Goal: Information Seeking & Learning: Learn about a topic

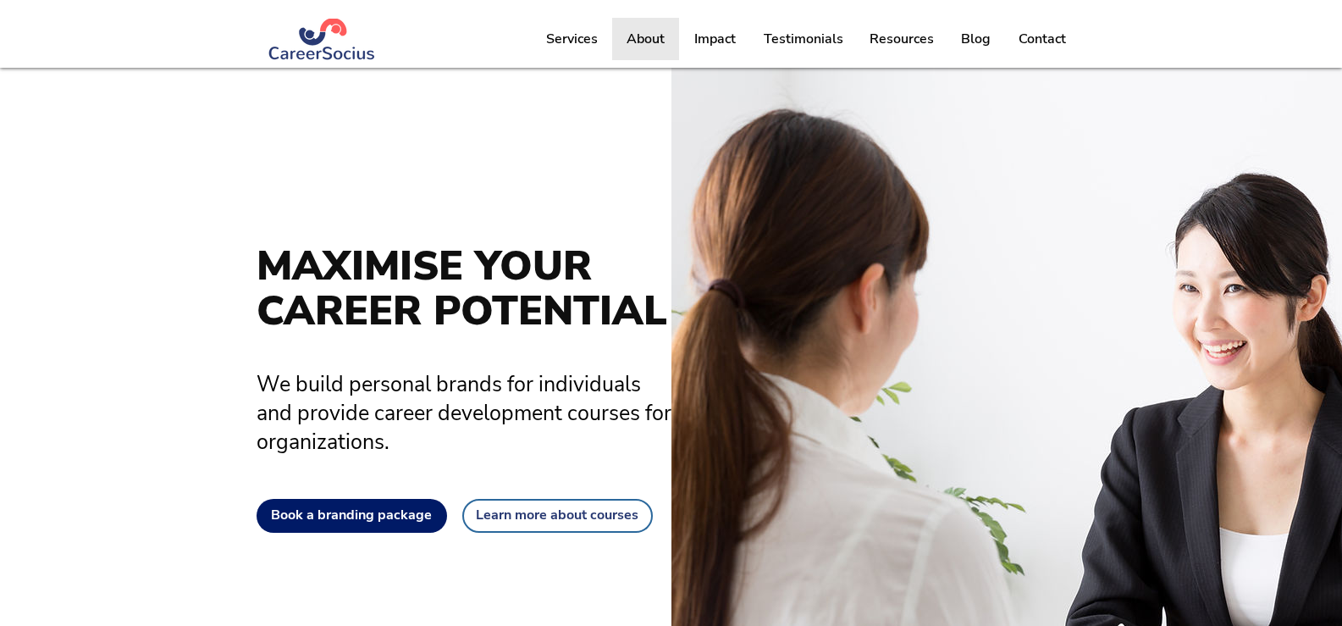
click at [640, 39] on p "About" at bounding box center [645, 39] width 55 height 42
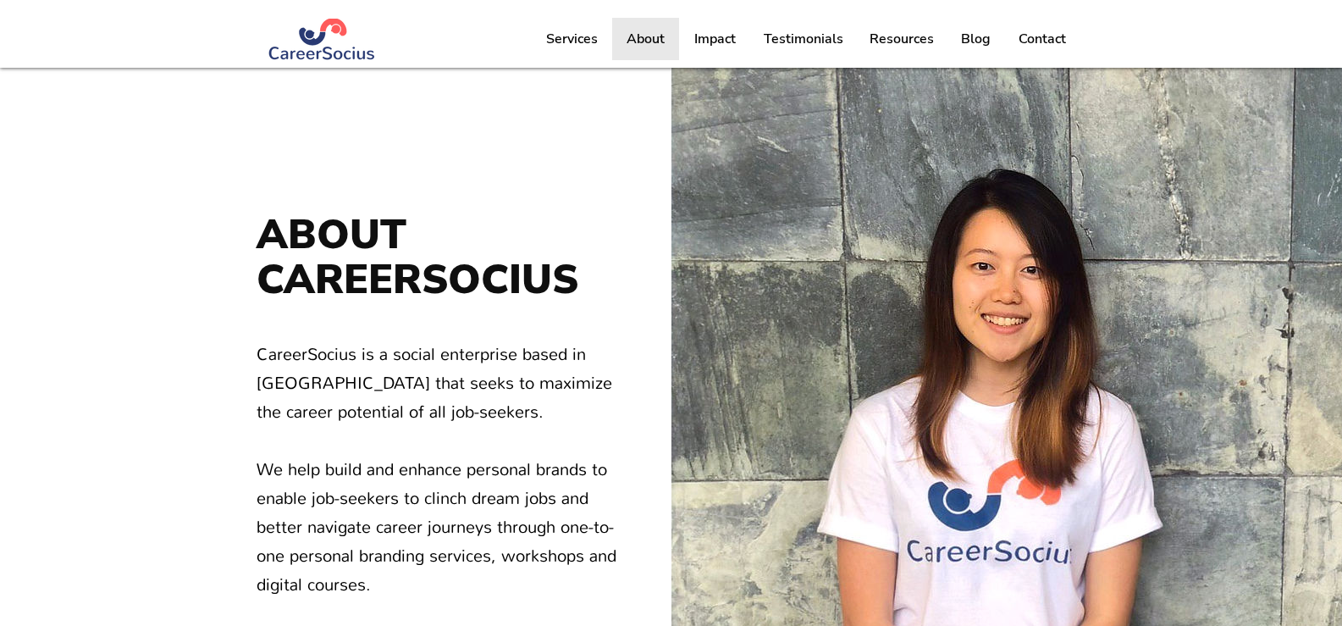
click at [654, 37] on p "About" at bounding box center [645, 39] width 55 height 42
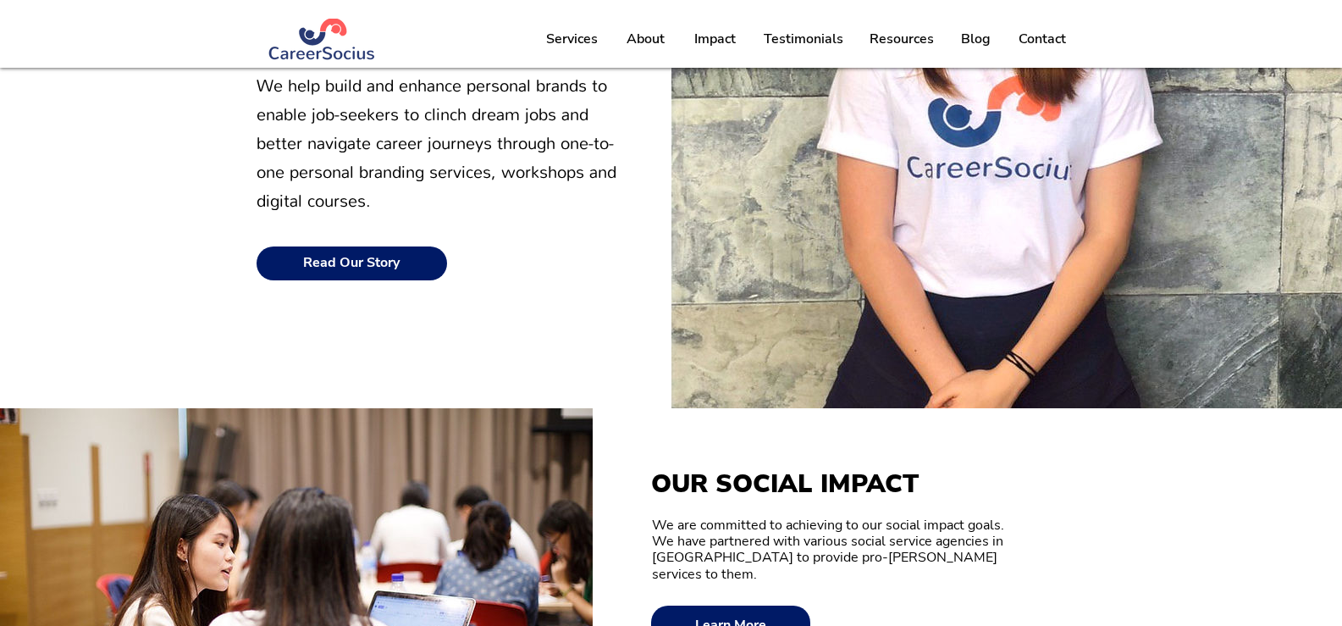
scroll to position [169, 0]
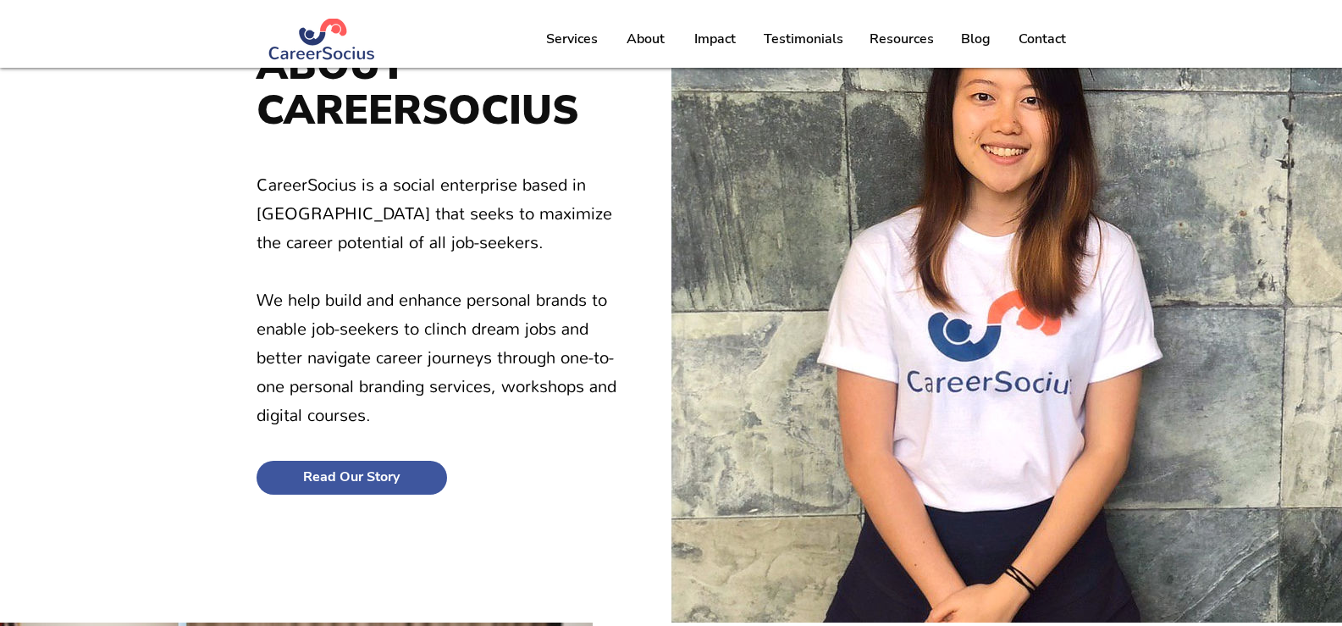
click at [349, 477] on span "Read Our Story" at bounding box center [351, 477] width 97 height 16
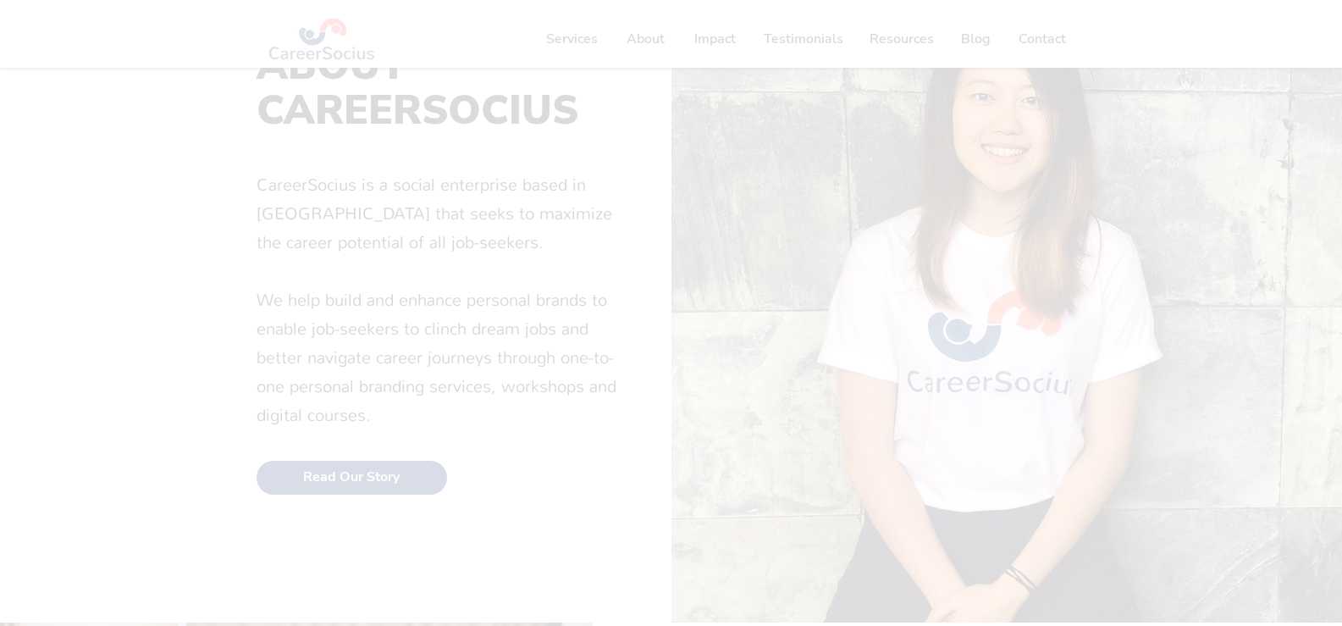
scroll to position [0, 0]
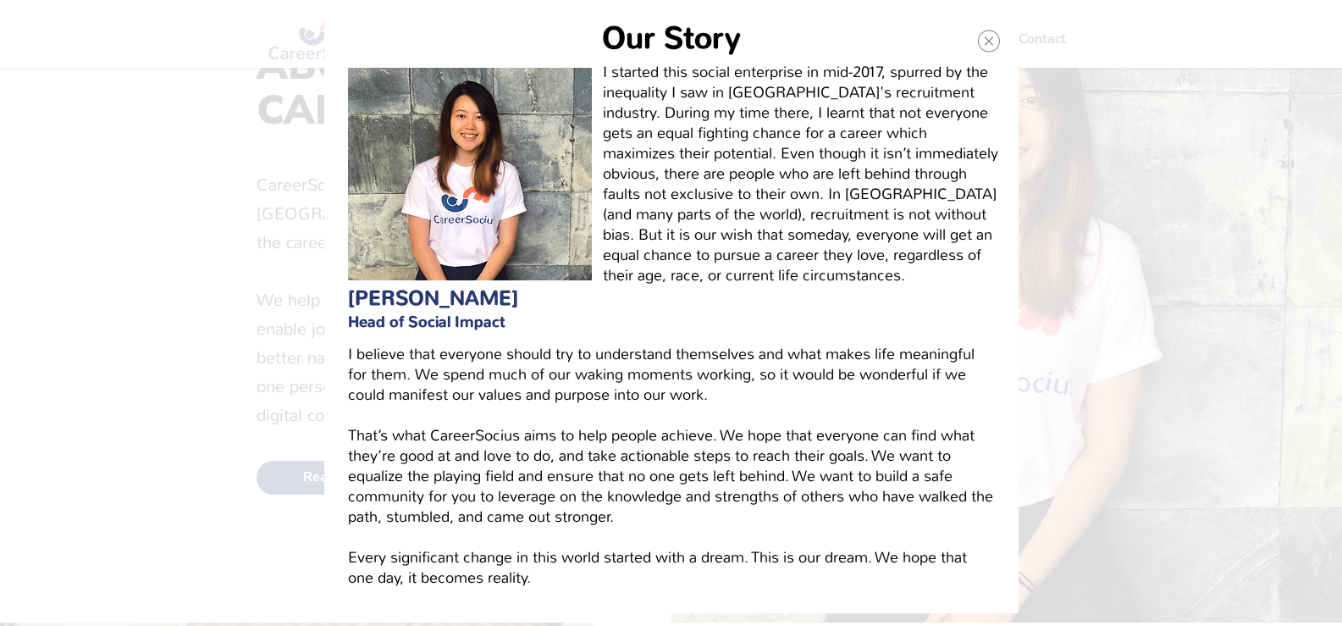
click at [419, 295] on span "[PERSON_NAME]" at bounding box center [433, 297] width 170 height 27
copy div "[PERSON_NAME]"
click at [988, 41] on icon "Back to site" at bounding box center [988, 40] width 8 height 8
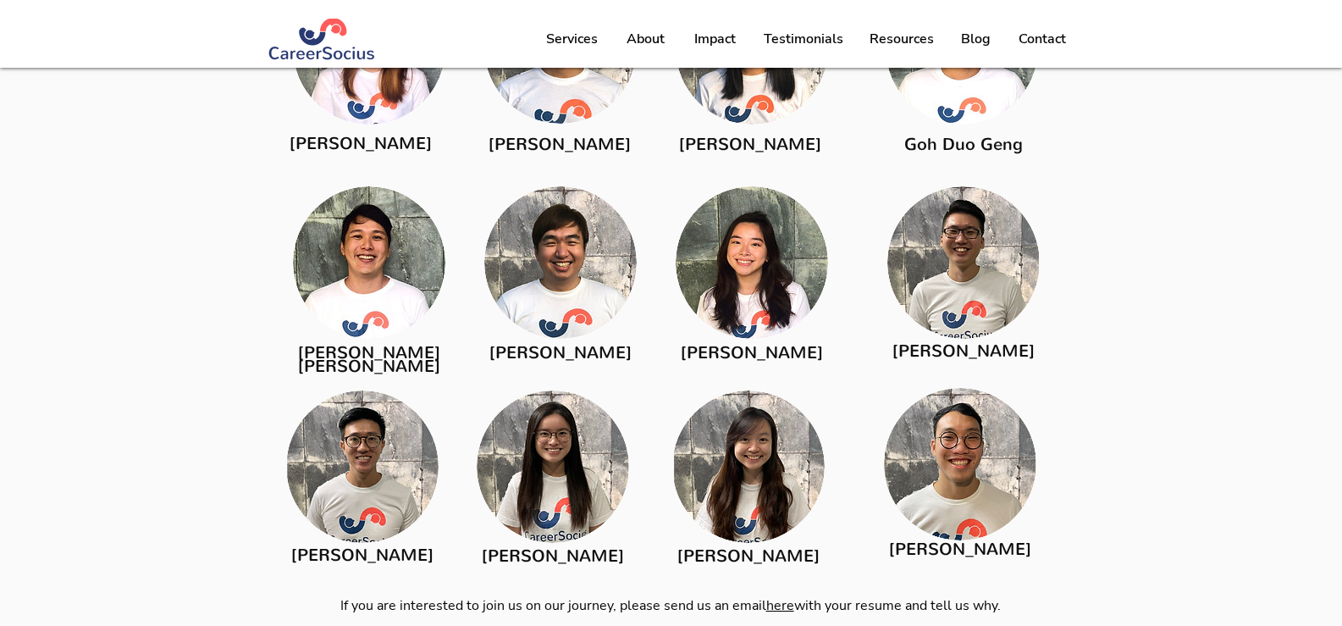
scroll to position [2367, 0]
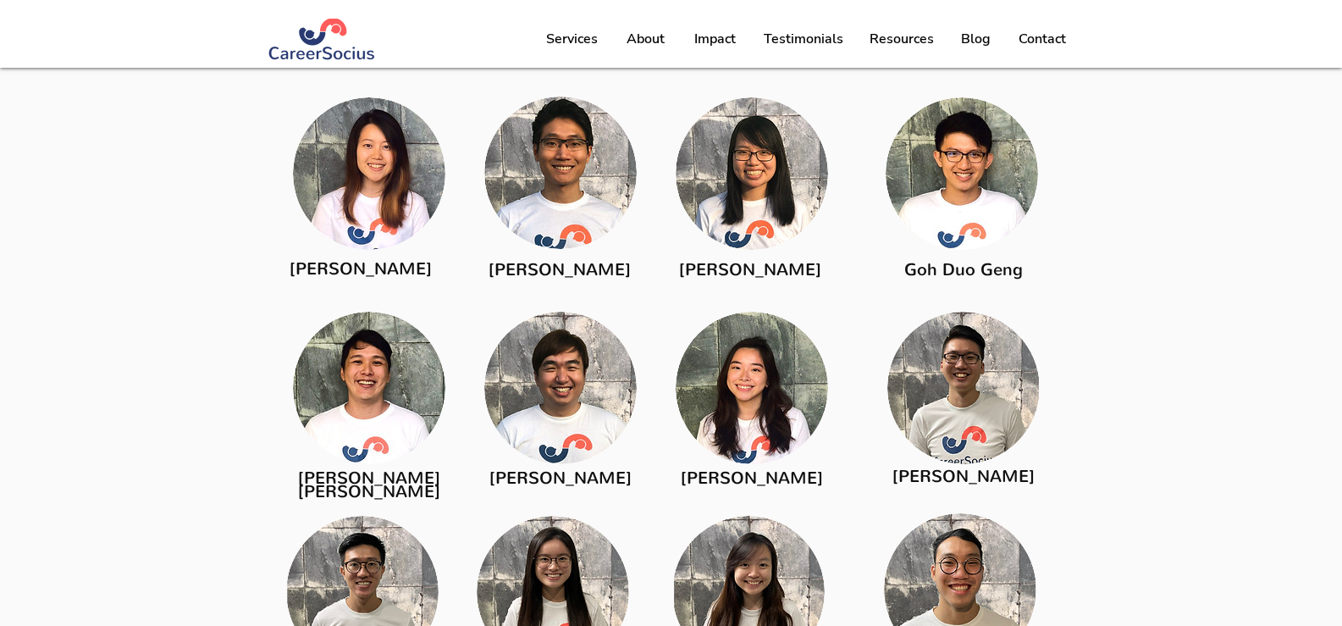
click at [566, 270] on span "[PERSON_NAME]" at bounding box center [560, 269] width 142 height 23
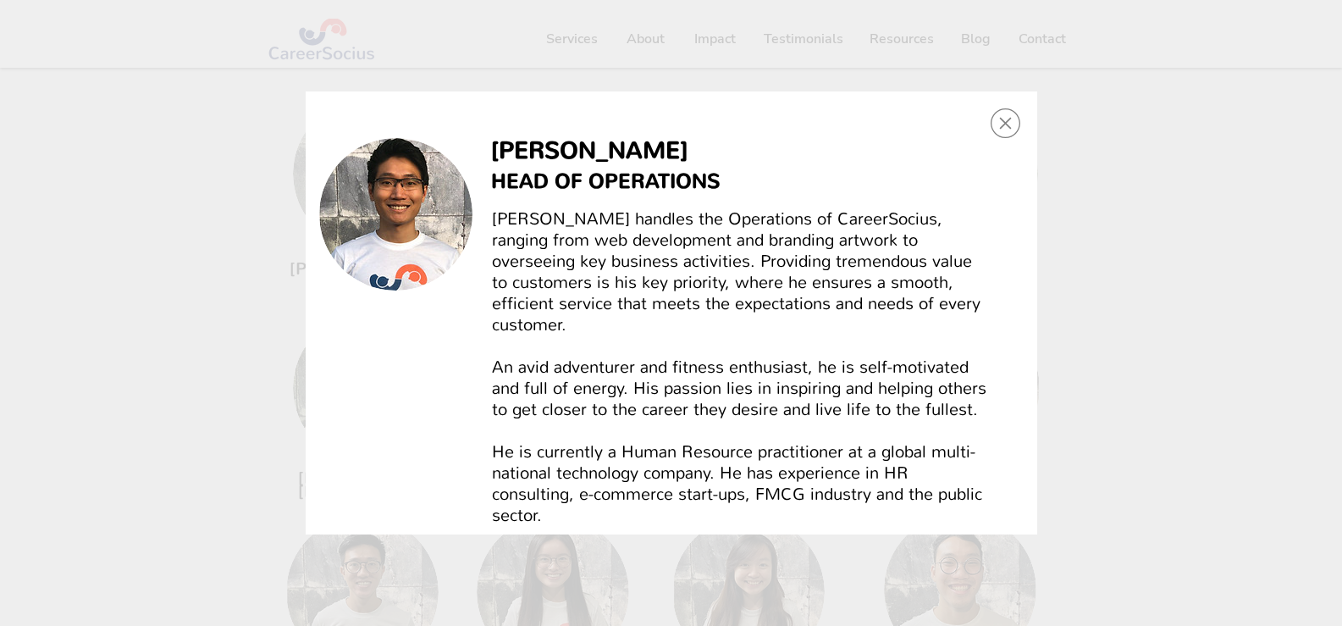
scroll to position [0, 0]
click at [1024, 121] on div "Bertrand Wong" at bounding box center [672, 312] width 732 height 443
click at [1006, 122] on icon "Back to site" at bounding box center [1005, 124] width 12 height 12
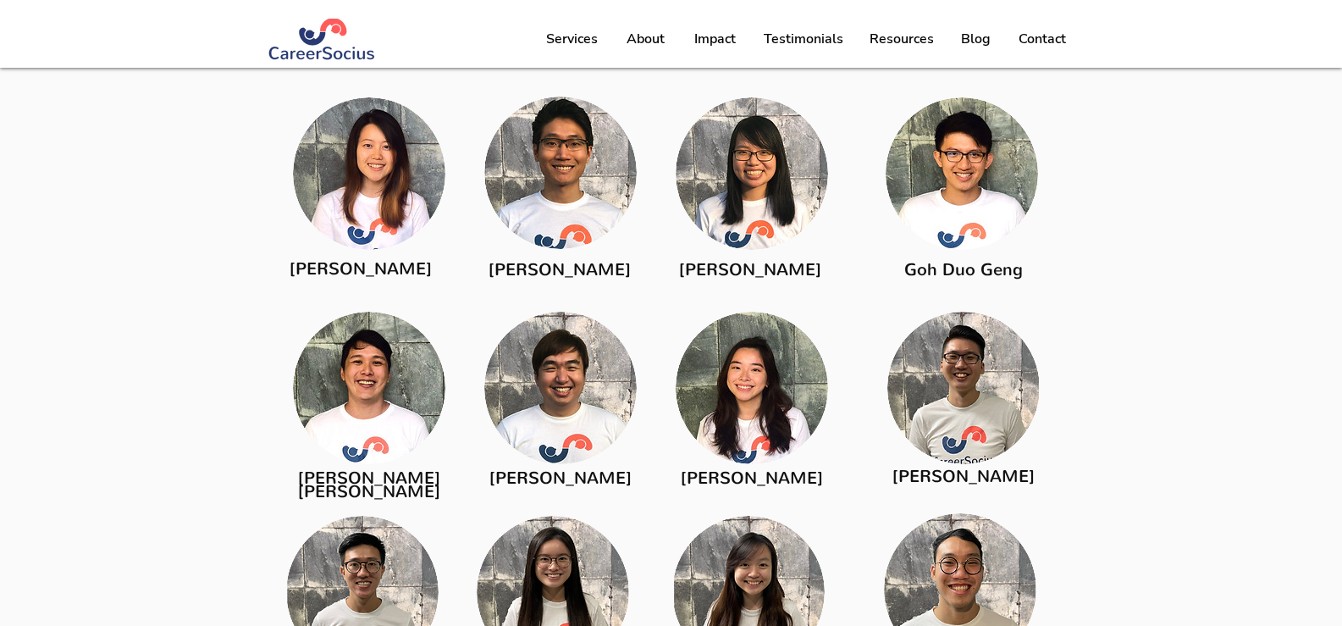
click at [752, 270] on span "[PERSON_NAME]" at bounding box center [750, 269] width 142 height 23
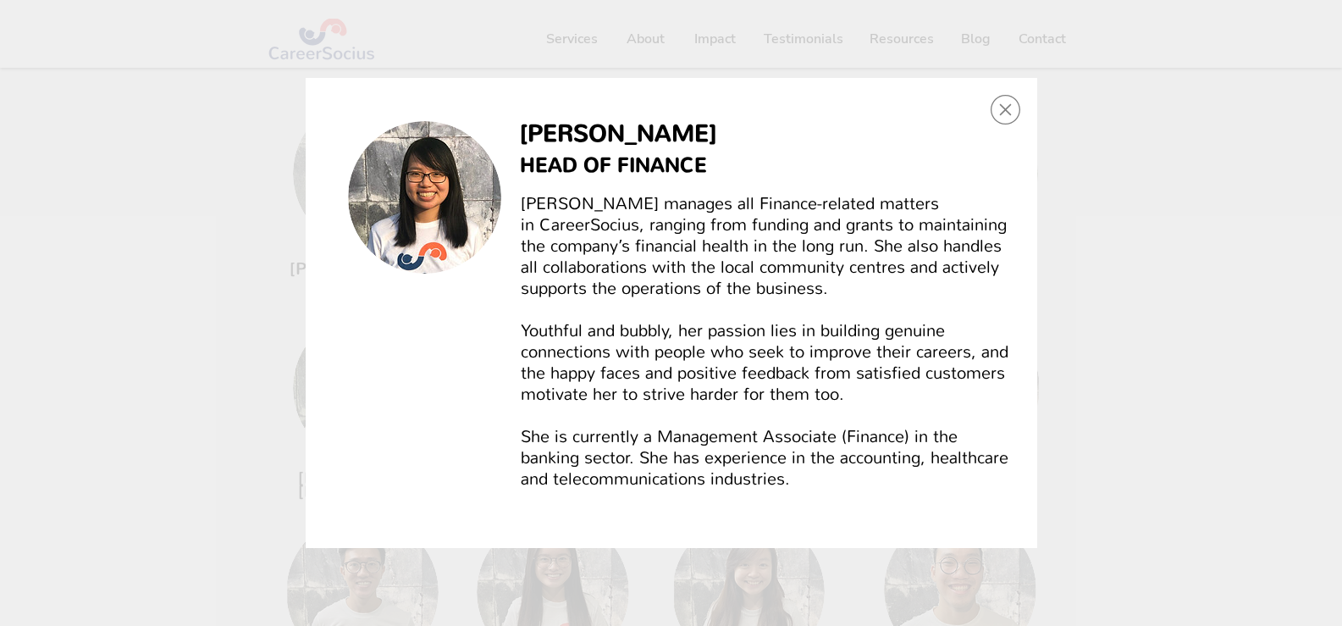
scroll to position [0, 0]
click at [1008, 104] on icon "Back to site" at bounding box center [1006, 110] width 30 height 30
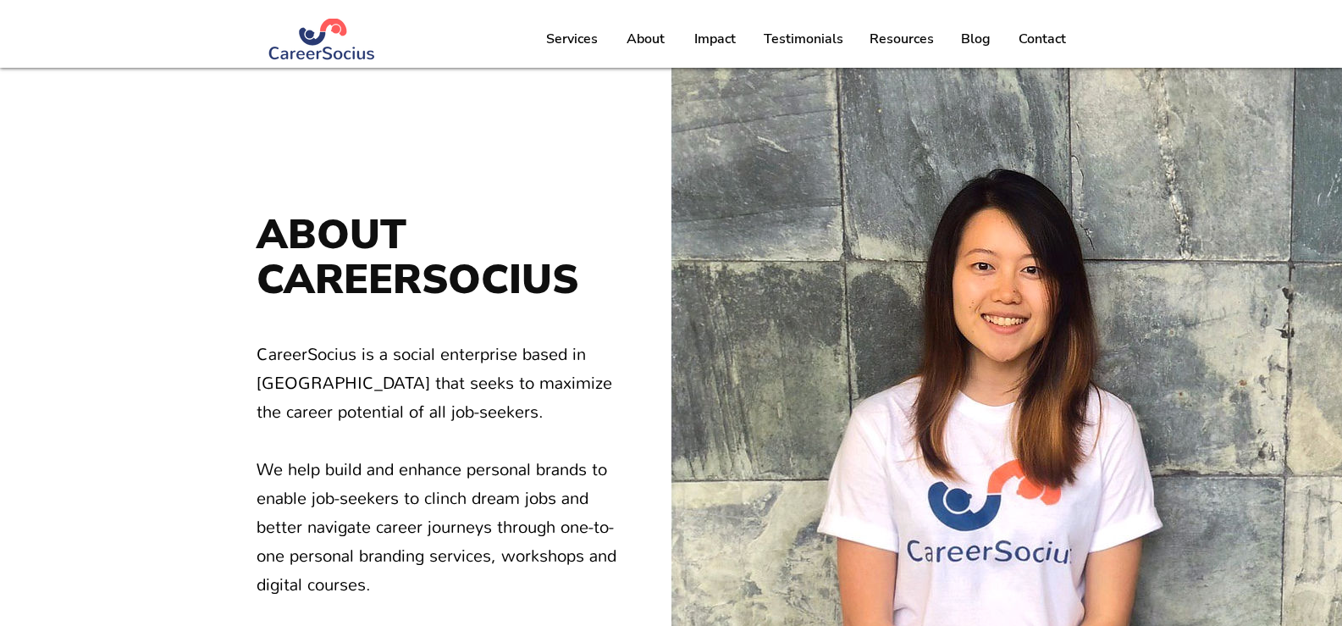
scroll to position [2367, 0]
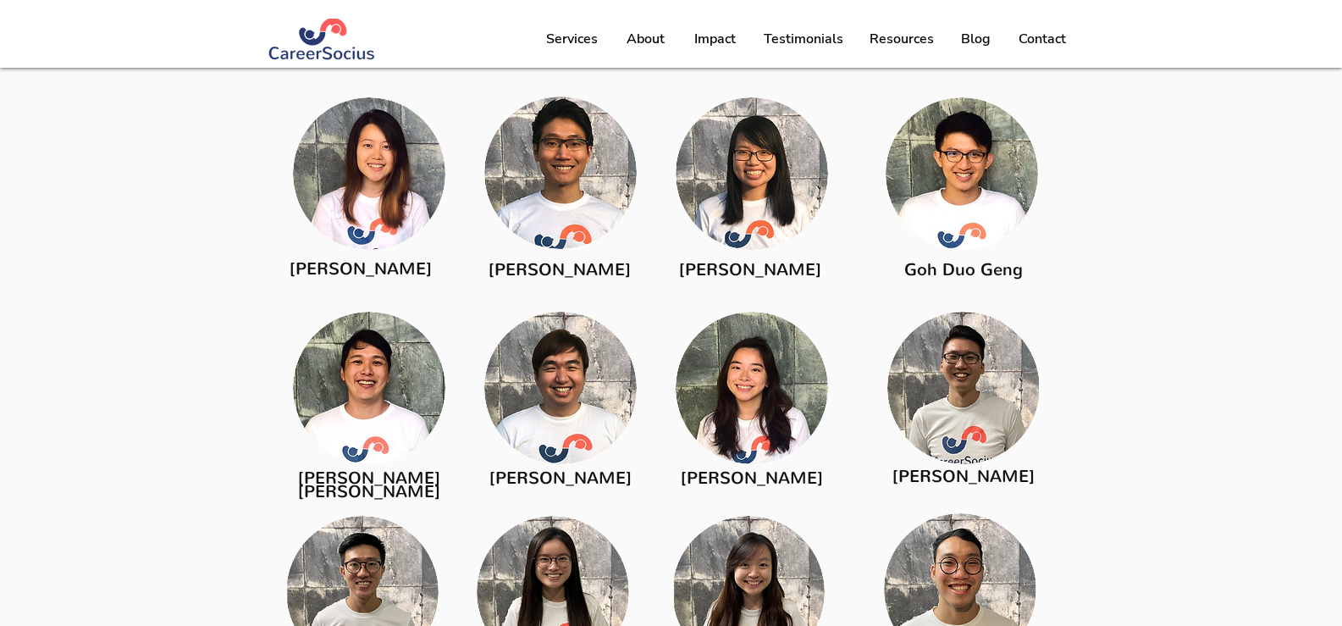
click at [929, 265] on link "Goh Duo Geng" at bounding box center [963, 269] width 119 height 23
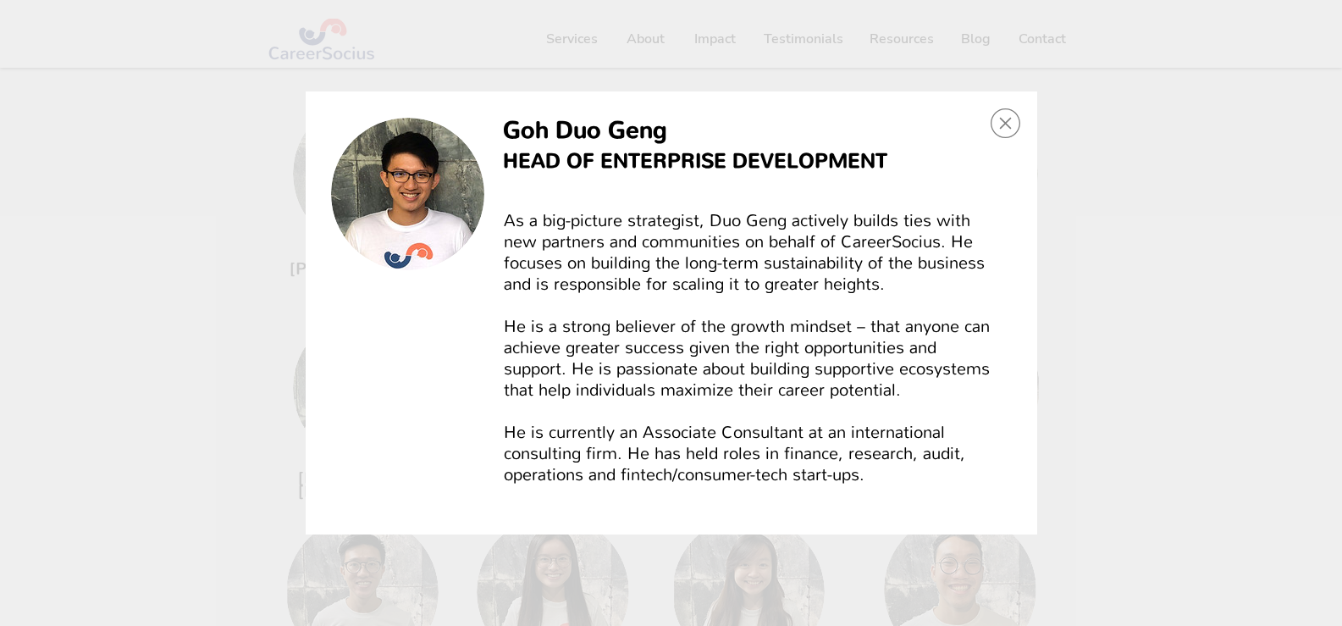
click at [1005, 123] on icon "Back to site" at bounding box center [1005, 123] width 12 height 12
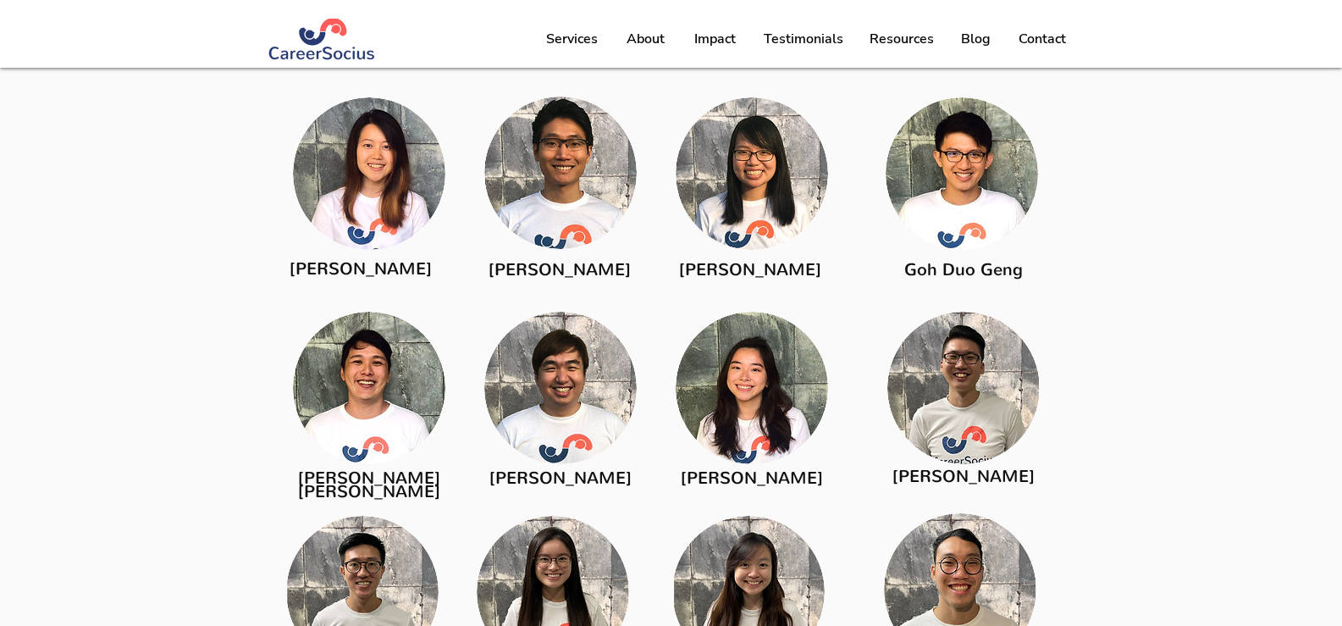
click at [334, 478] on span "[PERSON_NAME] [PERSON_NAME]" at bounding box center [369, 485] width 142 height 36
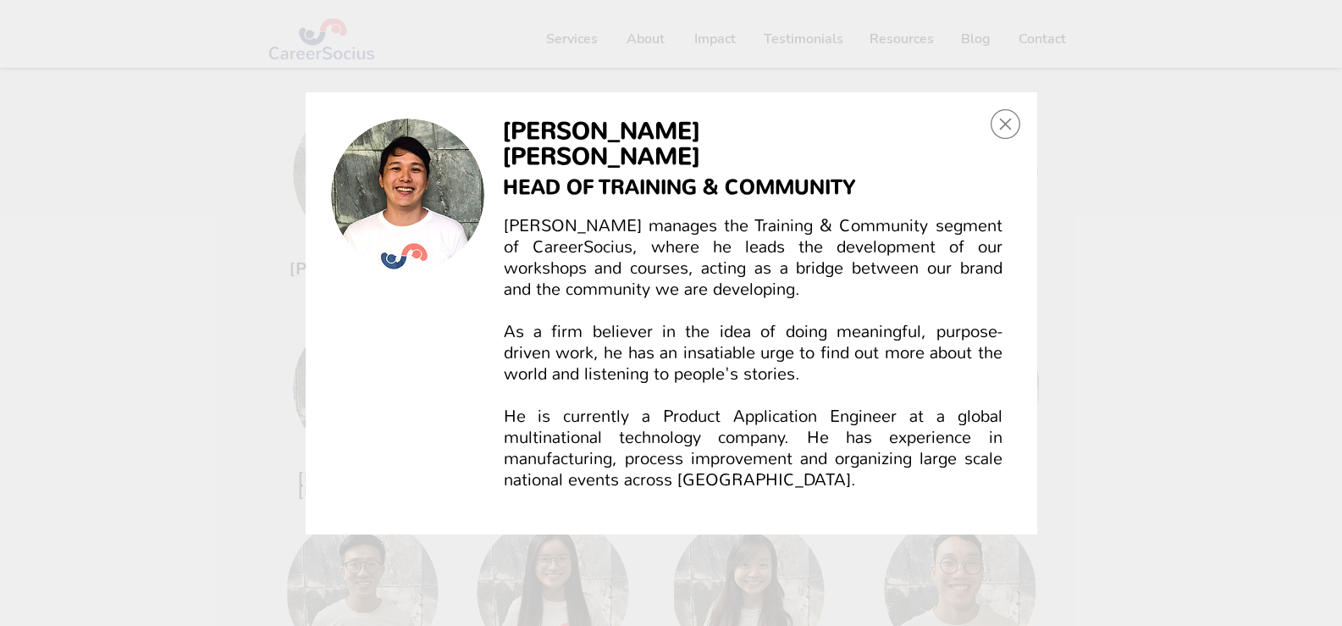
scroll to position [0, 0]
click at [1005, 124] on icon "Back to site" at bounding box center [1006, 124] width 30 height 30
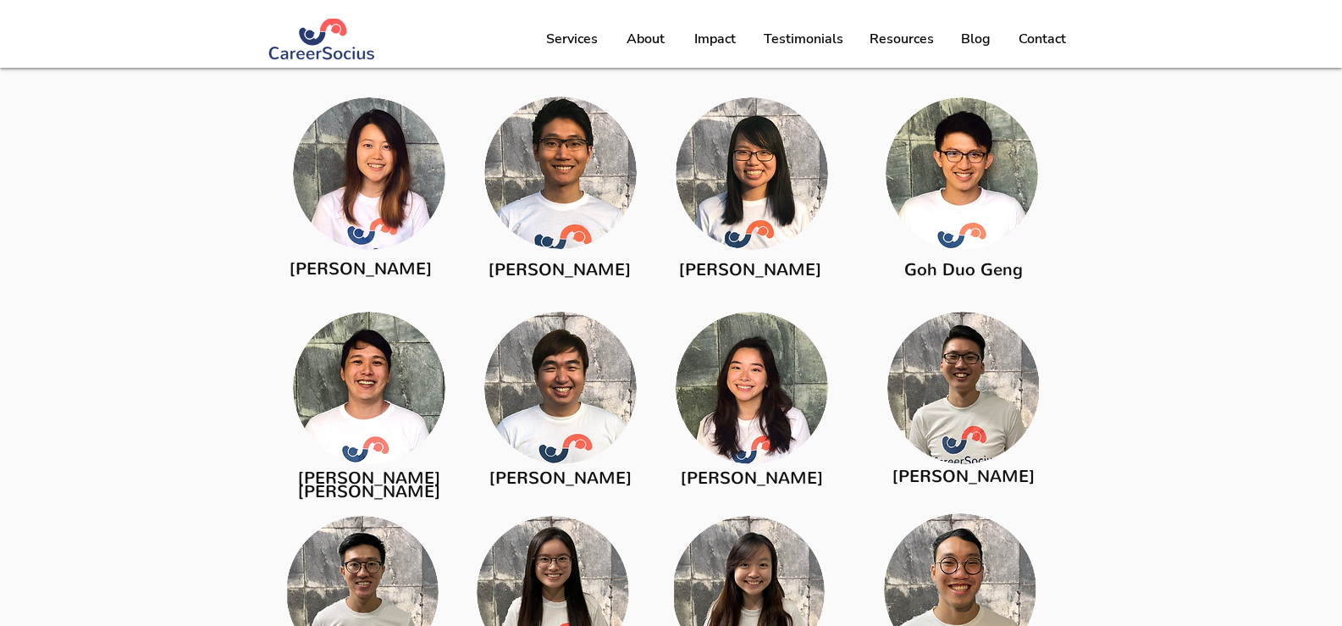
click at [554, 472] on span "[PERSON_NAME]" at bounding box center [560, 478] width 142 height 23
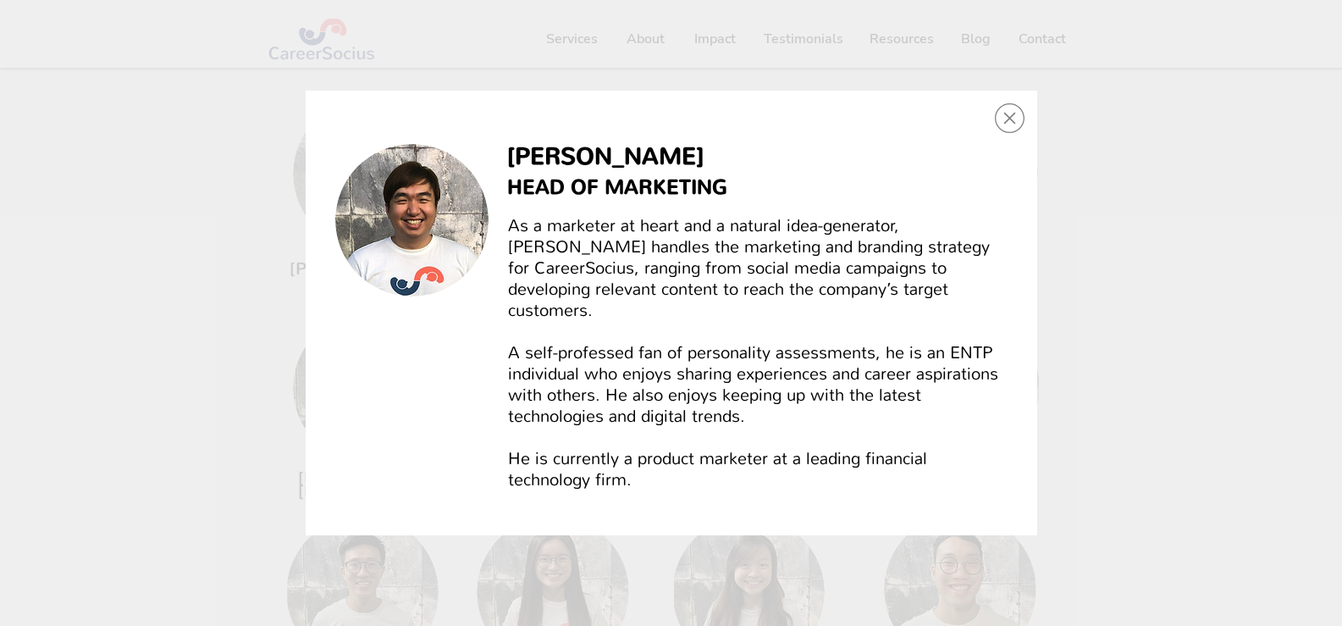
click at [1008, 124] on icon "Back to site" at bounding box center [1009, 119] width 12 height 12
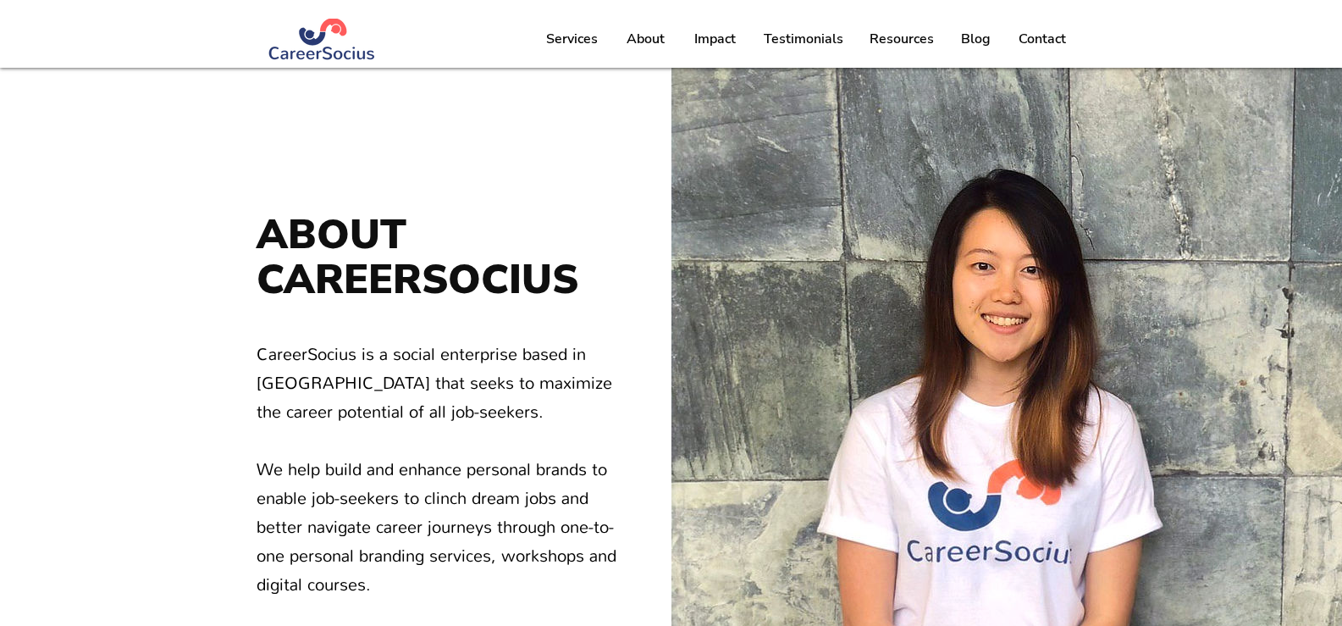
scroll to position [2367, 0]
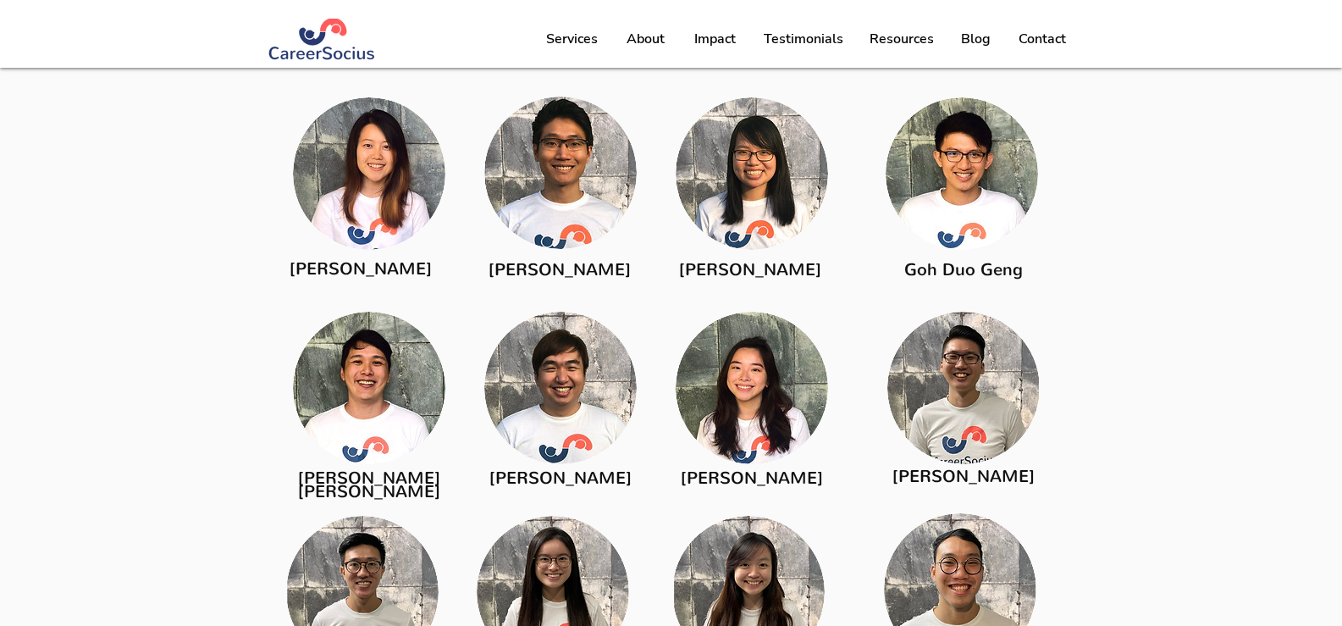
click at [734, 470] on span "[PERSON_NAME]" at bounding box center [752, 478] width 142 height 23
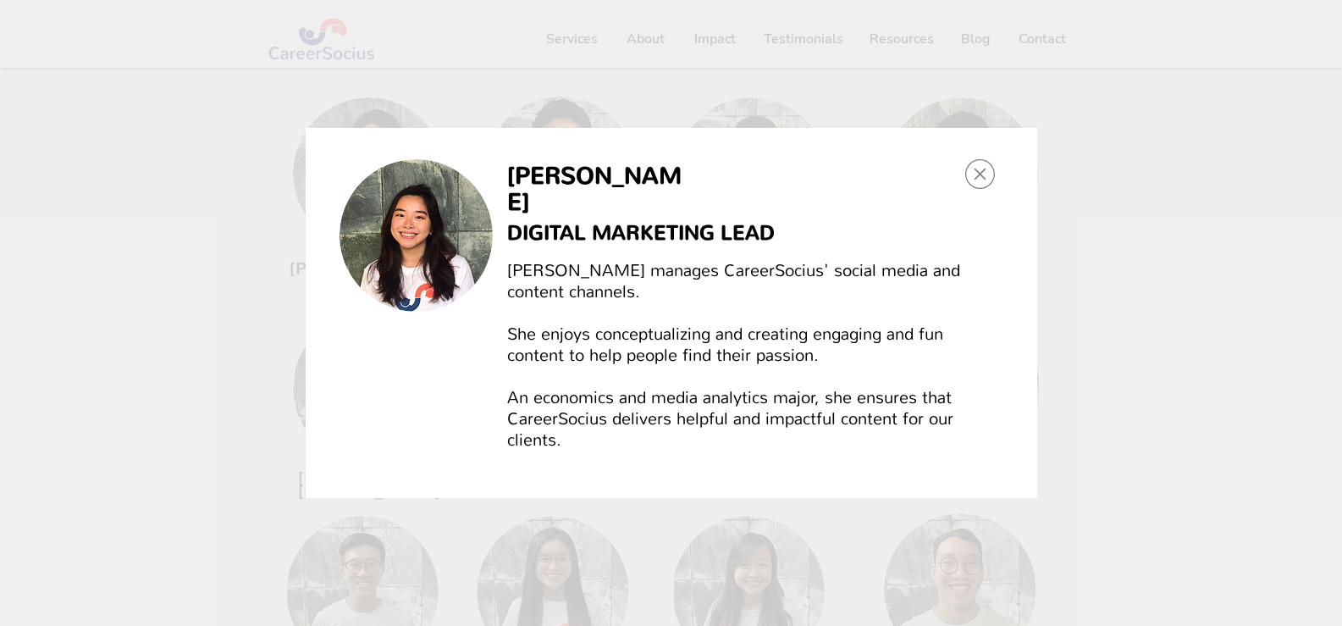
click at [981, 180] on icon "Back to site" at bounding box center [980, 174] width 12 height 12
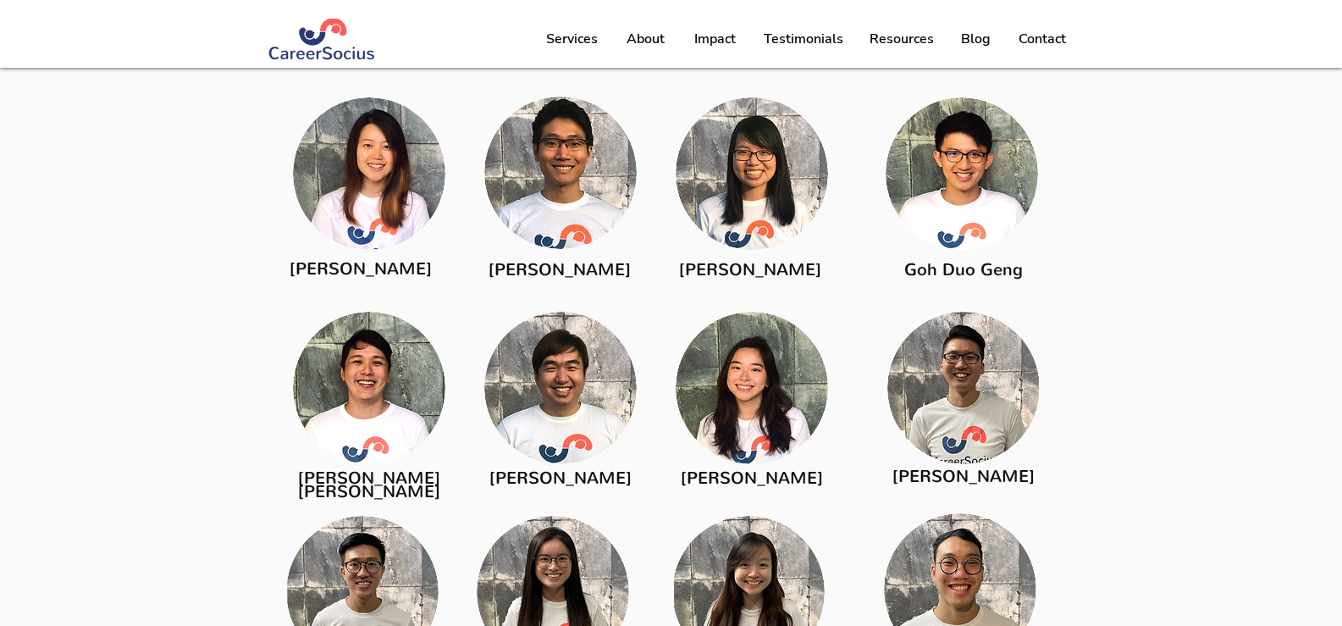
scroll to position [2367, 0]
click at [964, 468] on span "[PERSON_NAME]" at bounding box center [963, 476] width 142 height 23
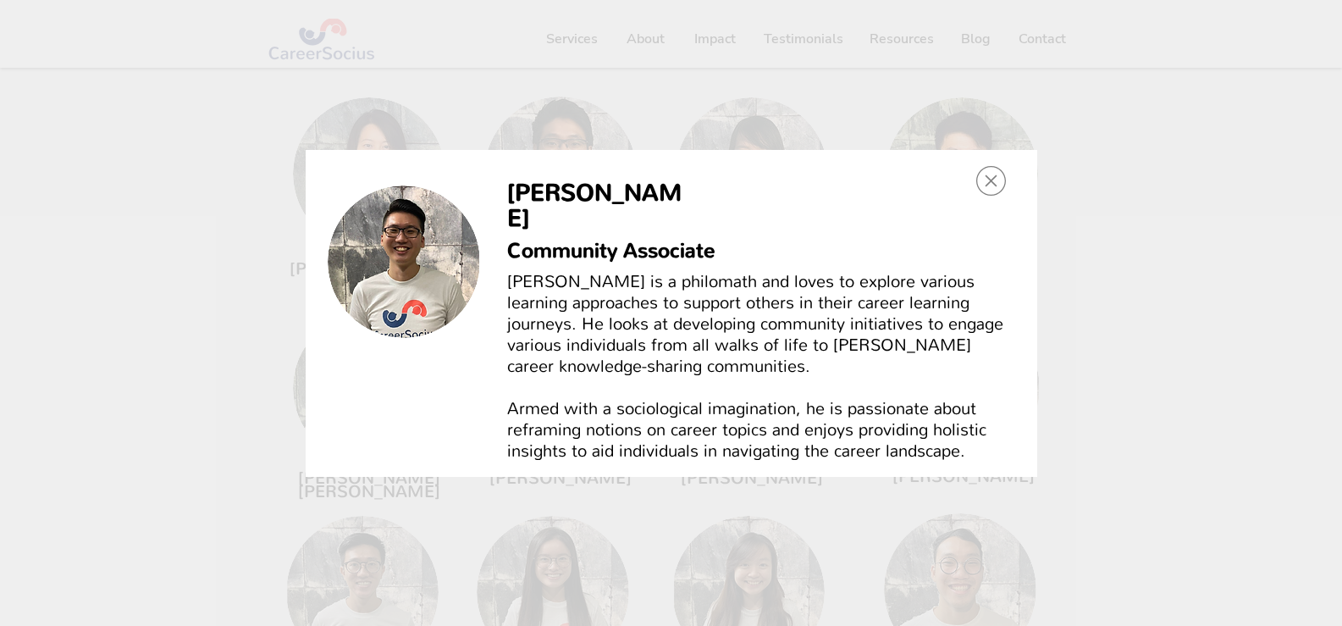
click at [994, 193] on icon "Back to site" at bounding box center [991, 181] width 30 height 30
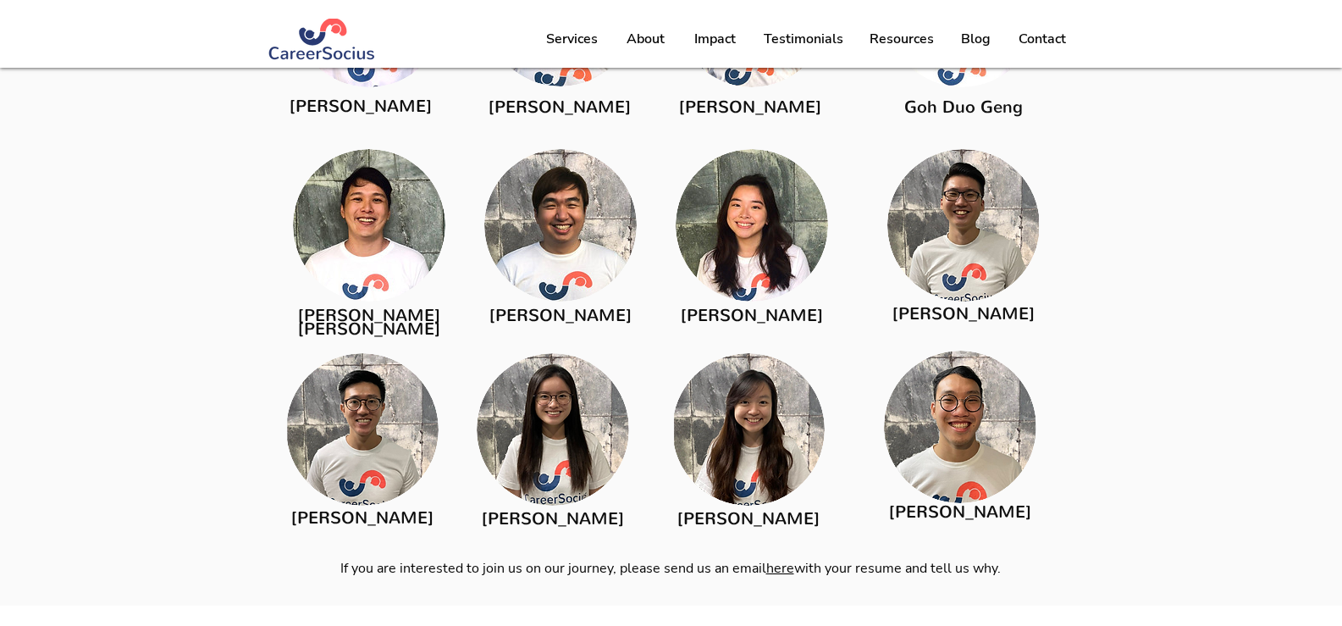
scroll to position [2621, 0]
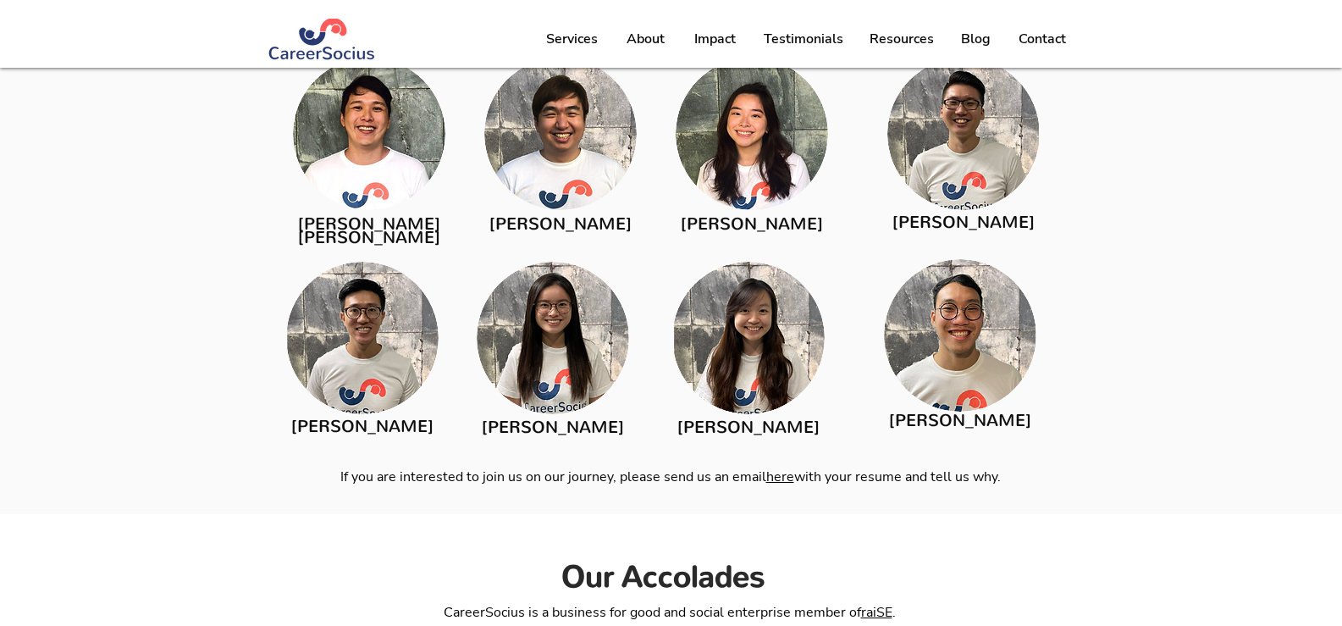
click at [964, 409] on span "[PERSON_NAME]" at bounding box center [960, 420] width 142 height 23
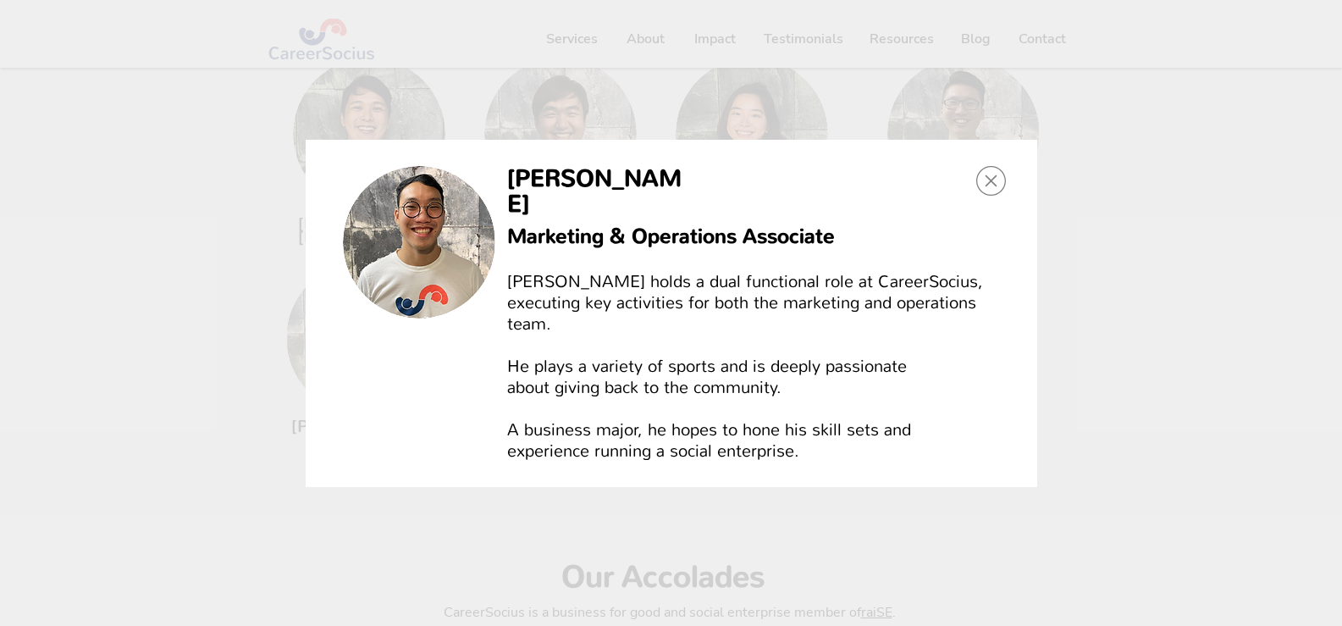
scroll to position [0, 0]
click at [991, 196] on icon "Back to site" at bounding box center [991, 181] width 30 height 30
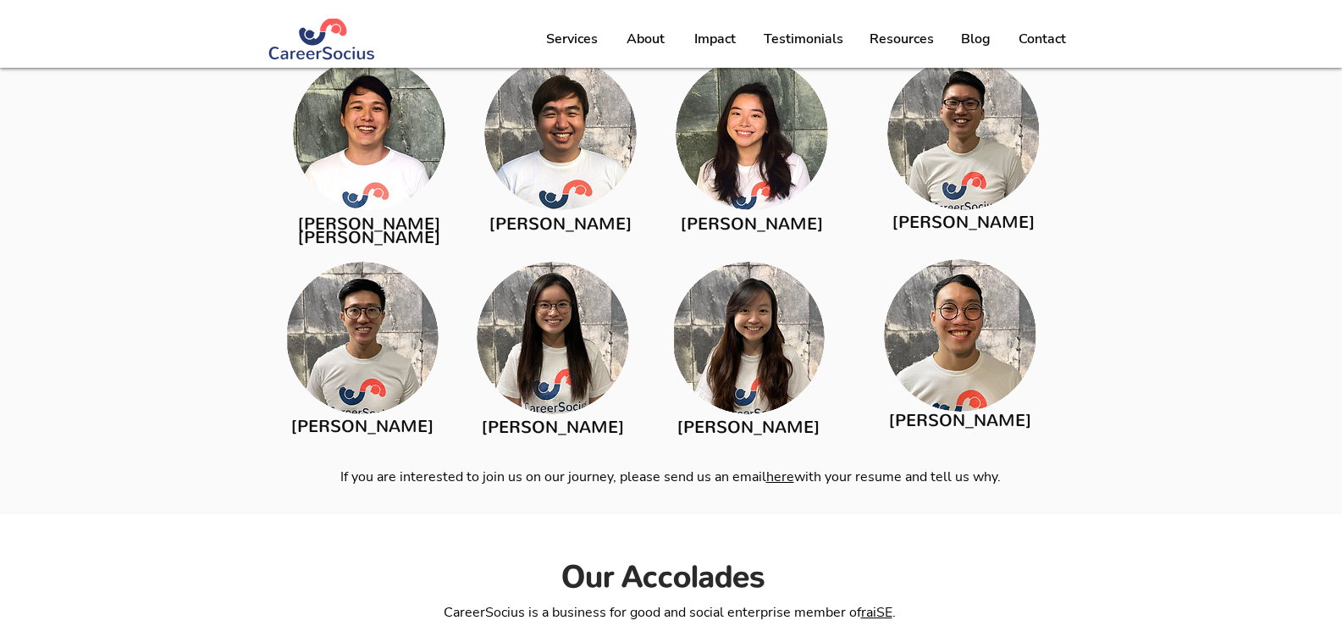
click at [763, 416] on span "[PERSON_NAME]" at bounding box center [748, 427] width 142 height 23
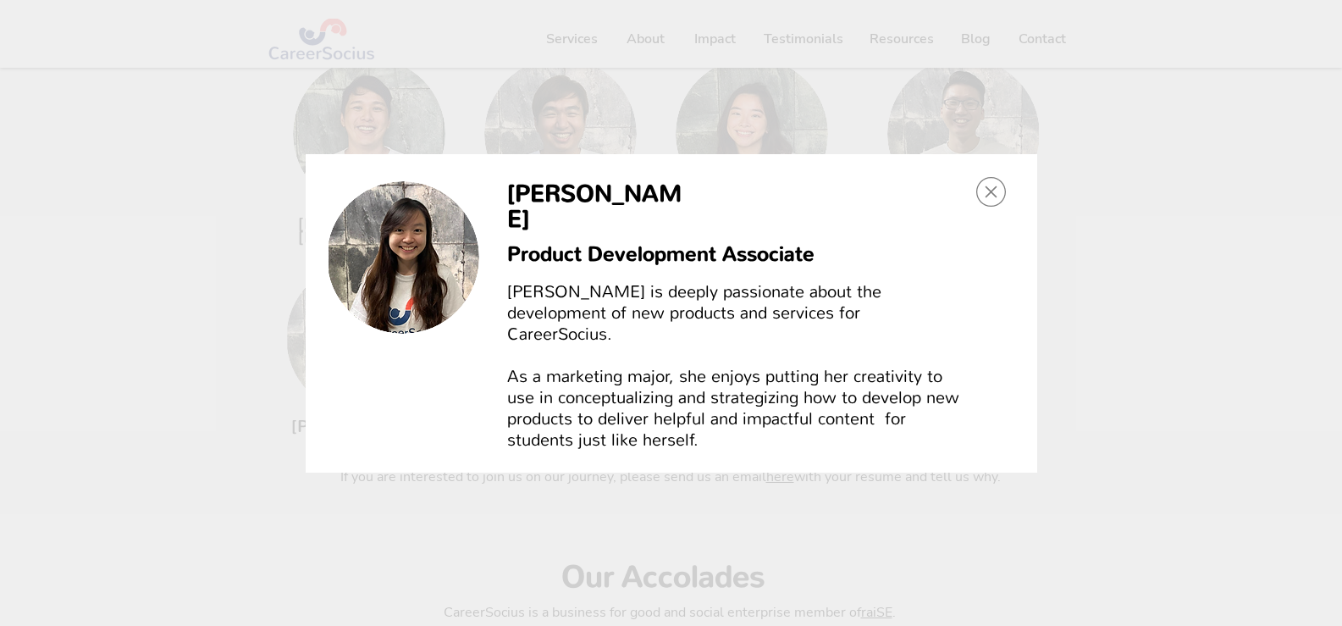
click at [978, 207] on icon "Back to site" at bounding box center [991, 192] width 30 height 30
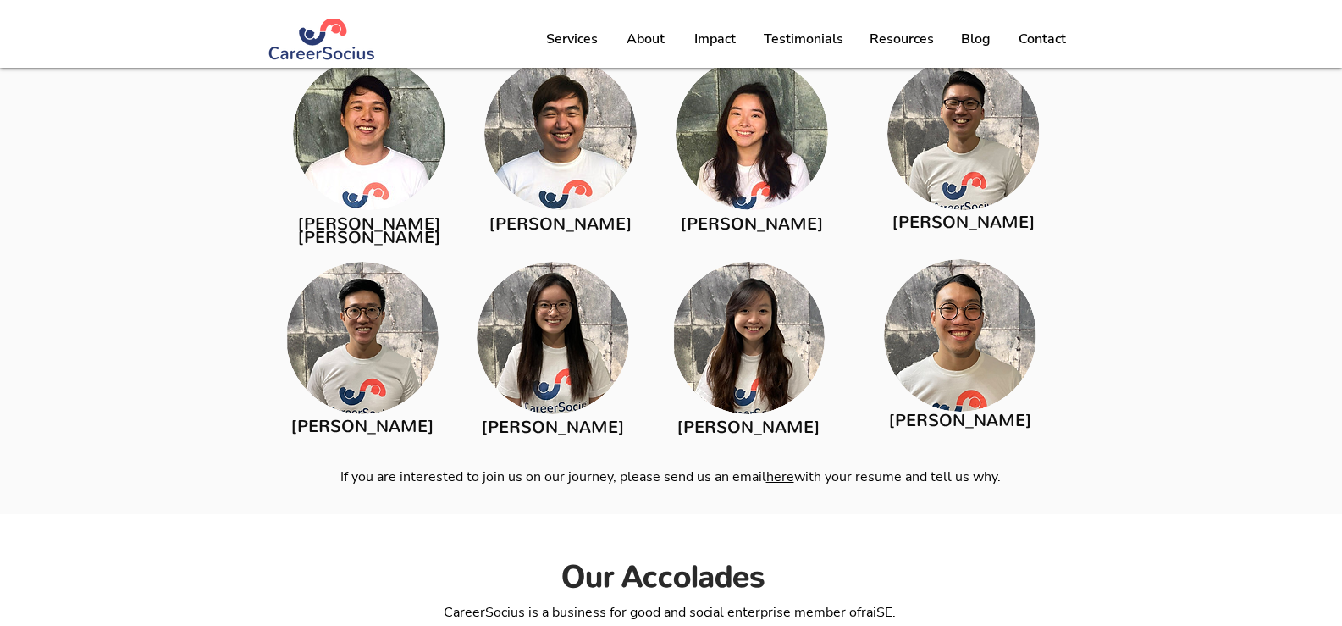
click at [577, 416] on span "[PERSON_NAME]" at bounding box center [553, 427] width 142 height 23
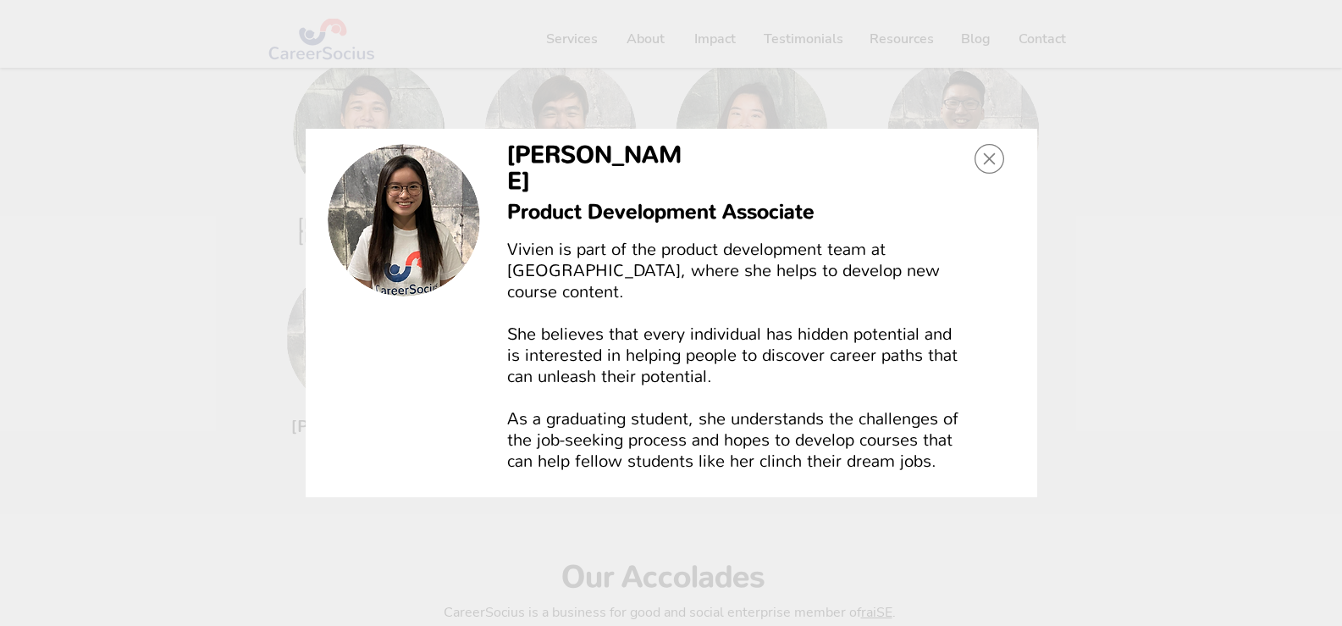
click at [994, 172] on icon "Back to site" at bounding box center [990, 159] width 30 height 30
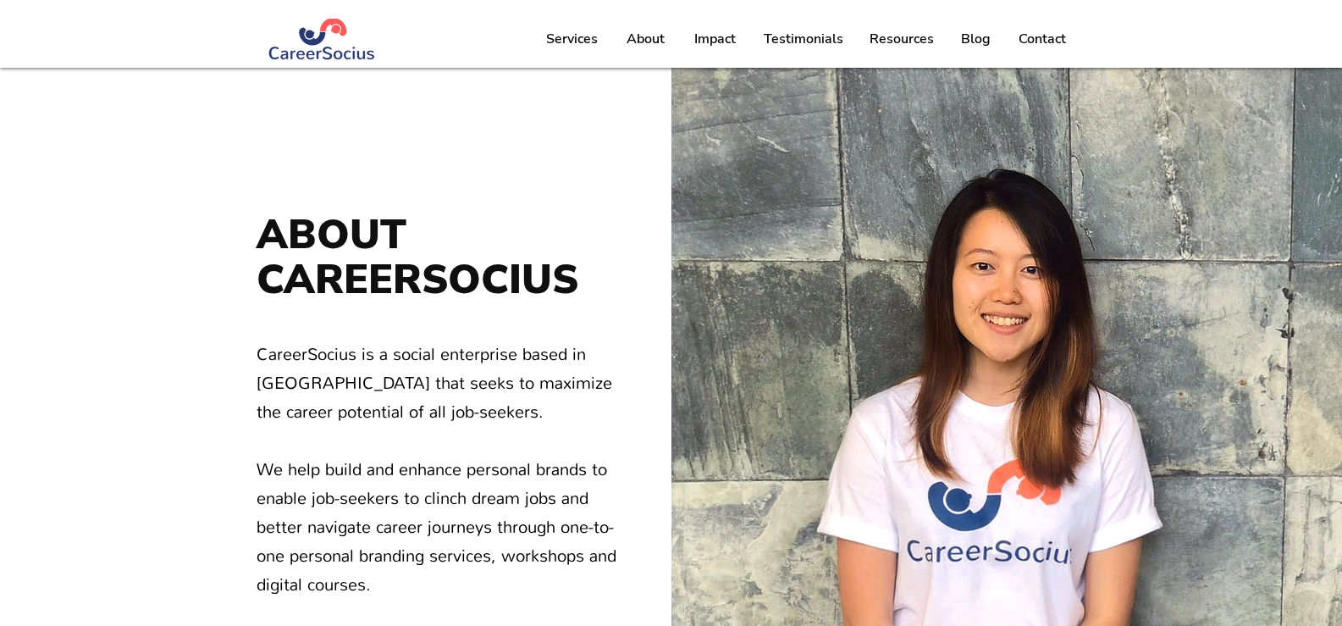
scroll to position [2621, 0]
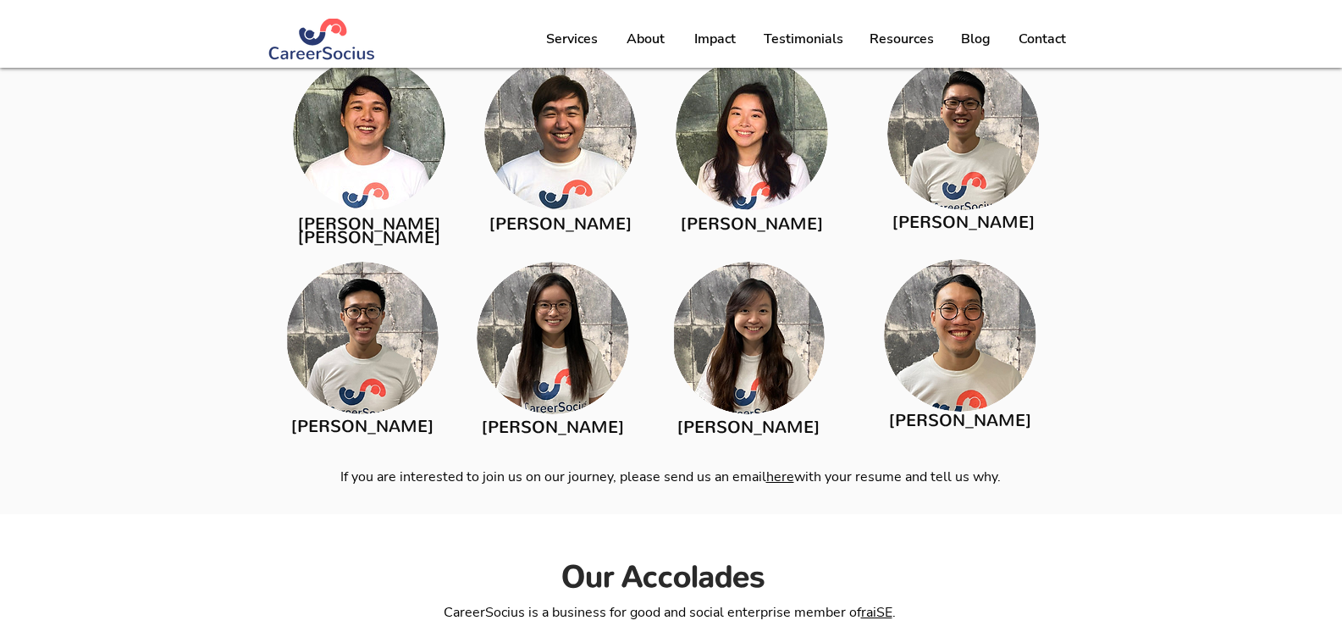
click at [362, 415] on span "[PERSON_NAME]" at bounding box center [362, 426] width 142 height 23
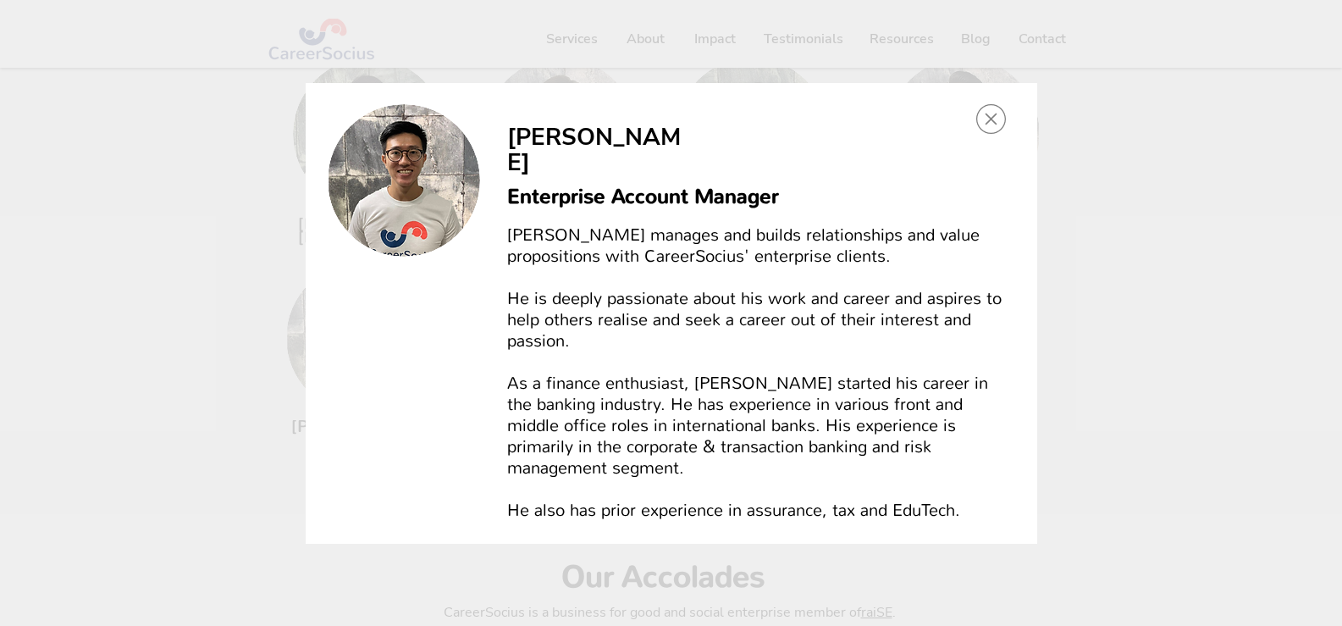
click at [998, 134] on icon "Back to site" at bounding box center [991, 119] width 30 height 30
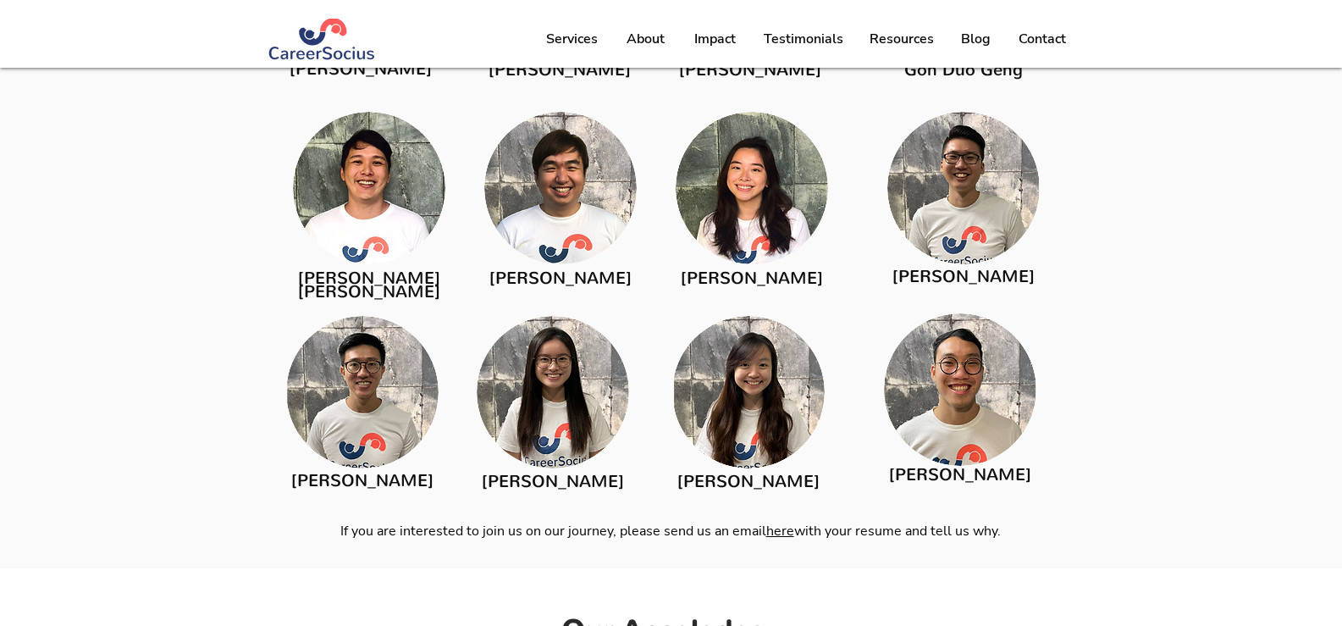
scroll to position [2537, 0]
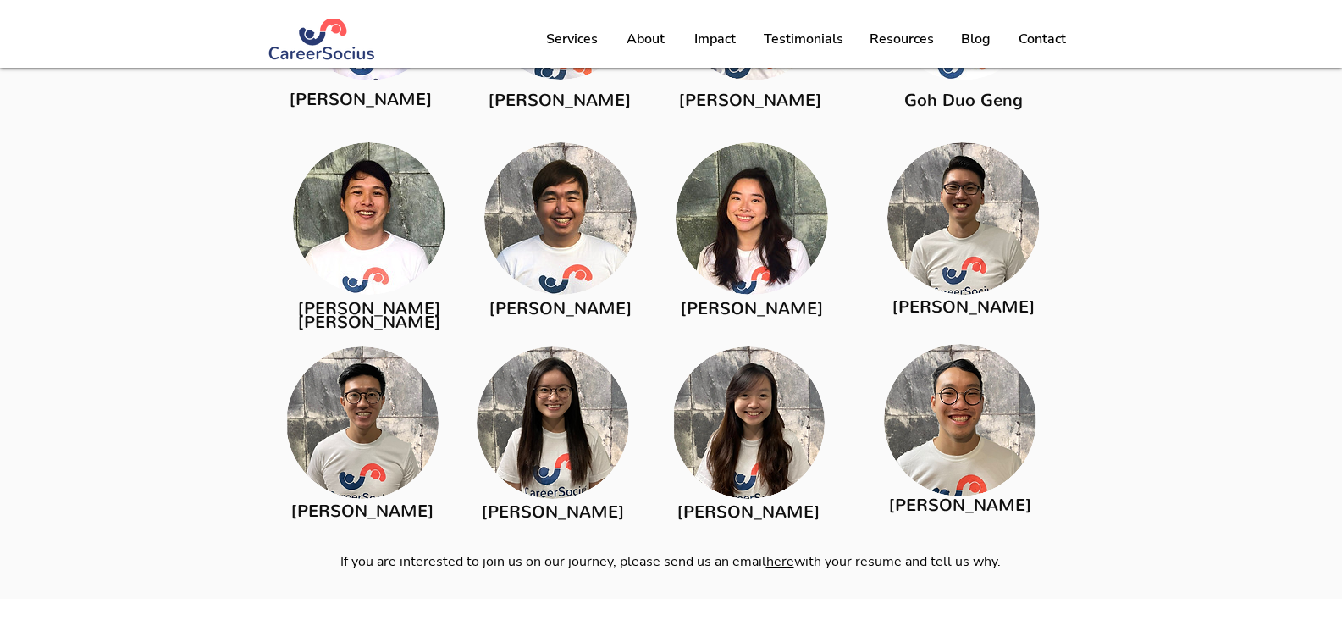
click at [928, 307] on span "[PERSON_NAME]" at bounding box center [963, 306] width 142 height 23
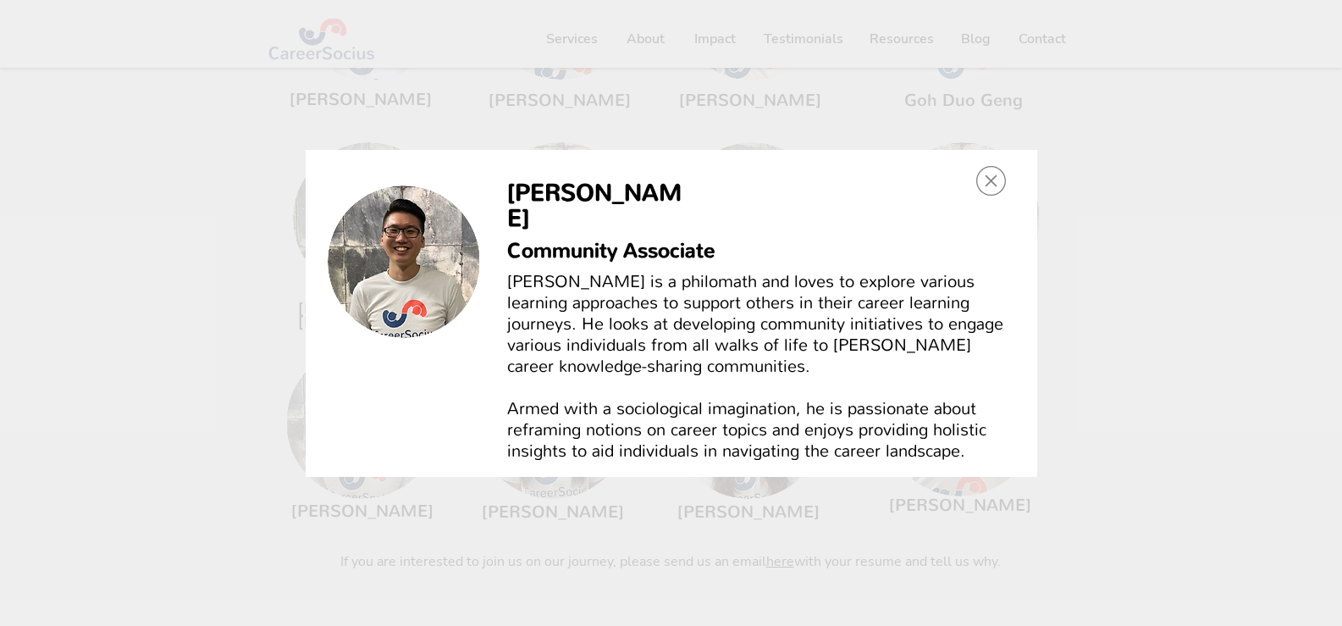
scroll to position [0, 0]
click at [988, 193] on icon "Back to site" at bounding box center [991, 181] width 30 height 30
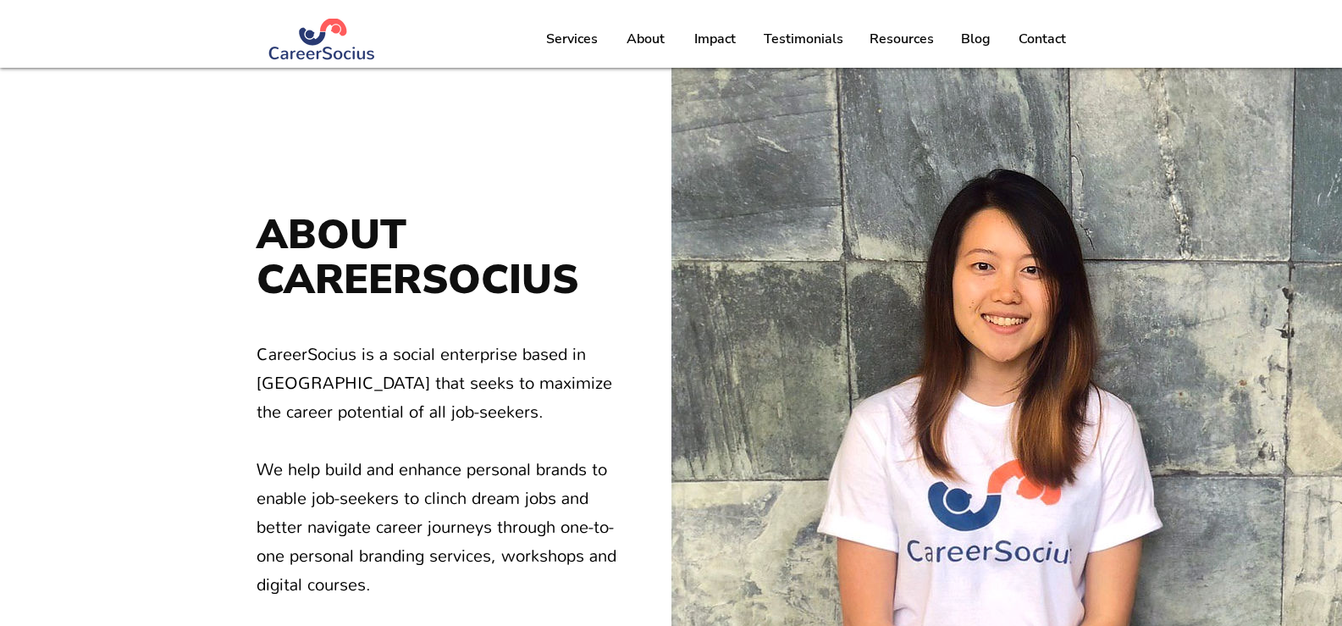
scroll to position [2537, 0]
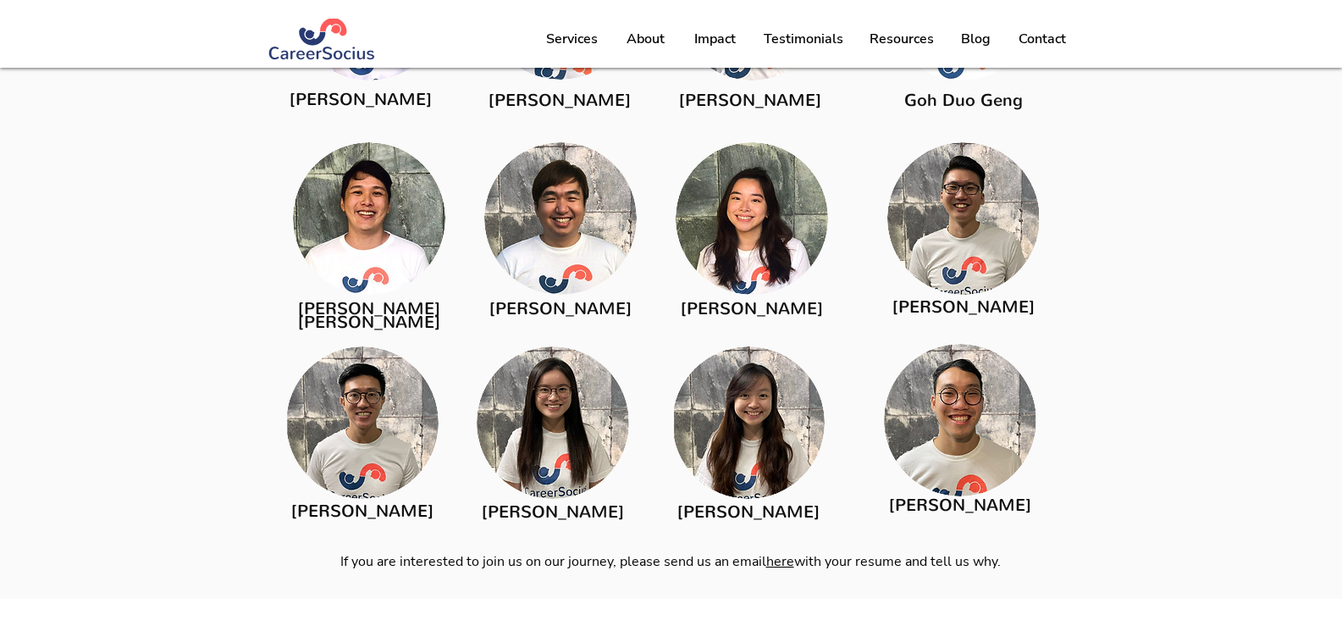
click at [750, 308] on span "[PERSON_NAME]" at bounding box center [752, 308] width 142 height 23
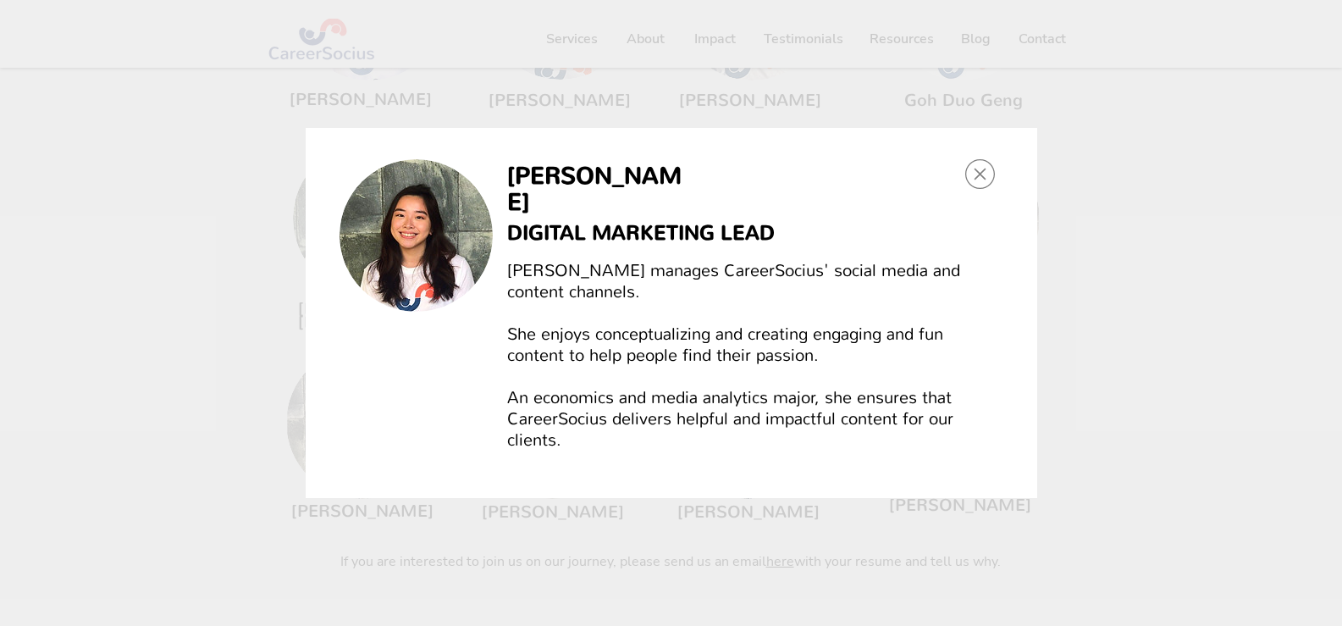
scroll to position [0, 0]
drag, startPoint x: 975, startPoint y: 180, endPoint x: 791, endPoint y: 257, distance: 199.2
click at [975, 180] on icon "Back to site" at bounding box center [980, 174] width 30 height 30
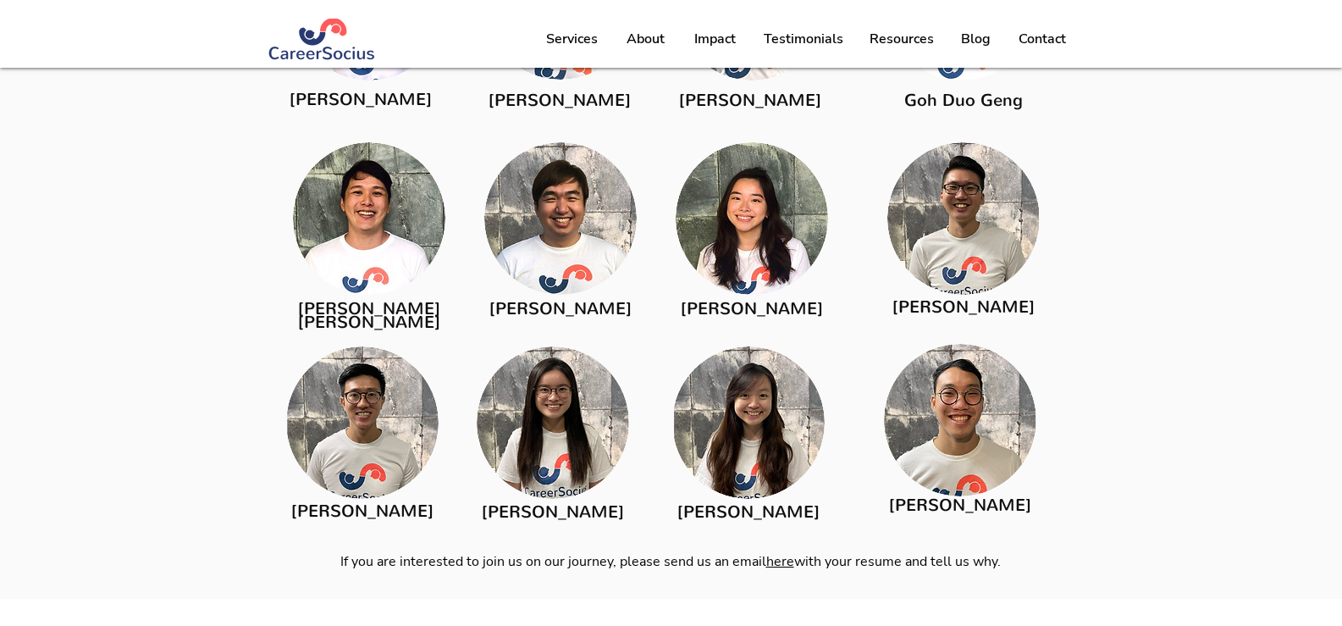
click at [551, 292] on img at bounding box center [560, 218] width 152 height 152
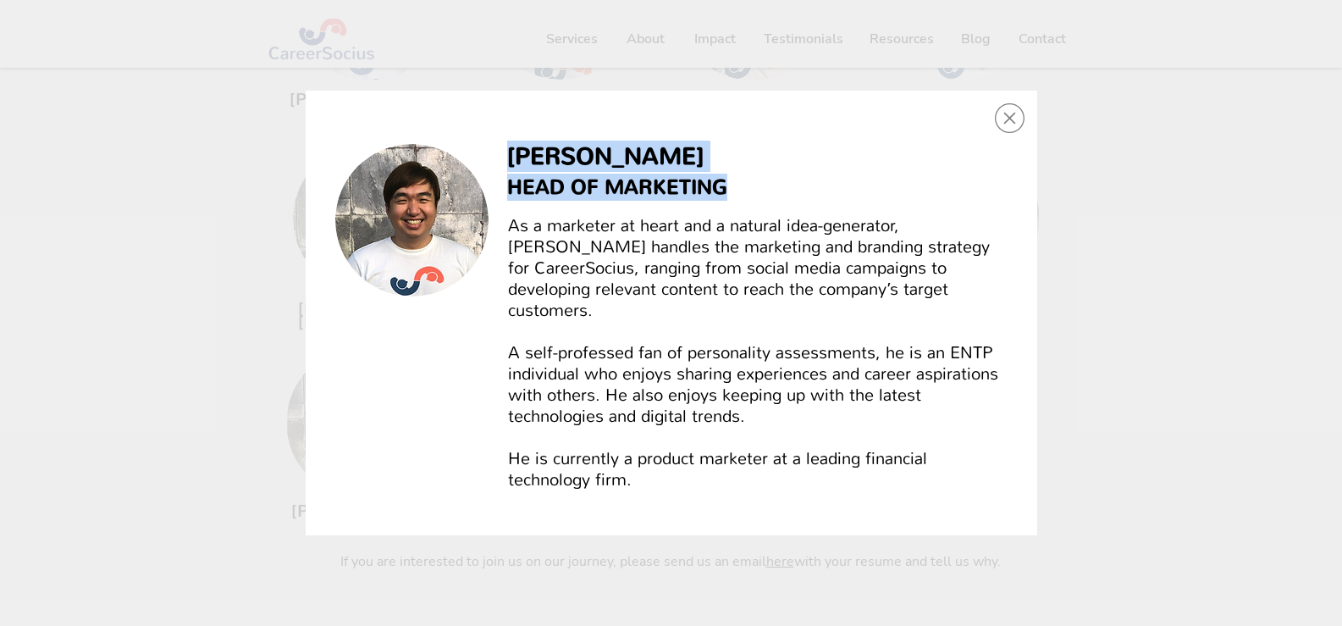
drag, startPoint x: 512, startPoint y: 159, endPoint x: 746, endPoint y: 82, distance: 246.1
click at [768, 196] on div "[PERSON_NAME] HEAD OF MARKETING As a marketer at heart and a natural idea-gener…" at bounding box center [672, 313] width 732 height 444
copy div "[PERSON_NAME] HEAD OF MARKETING"
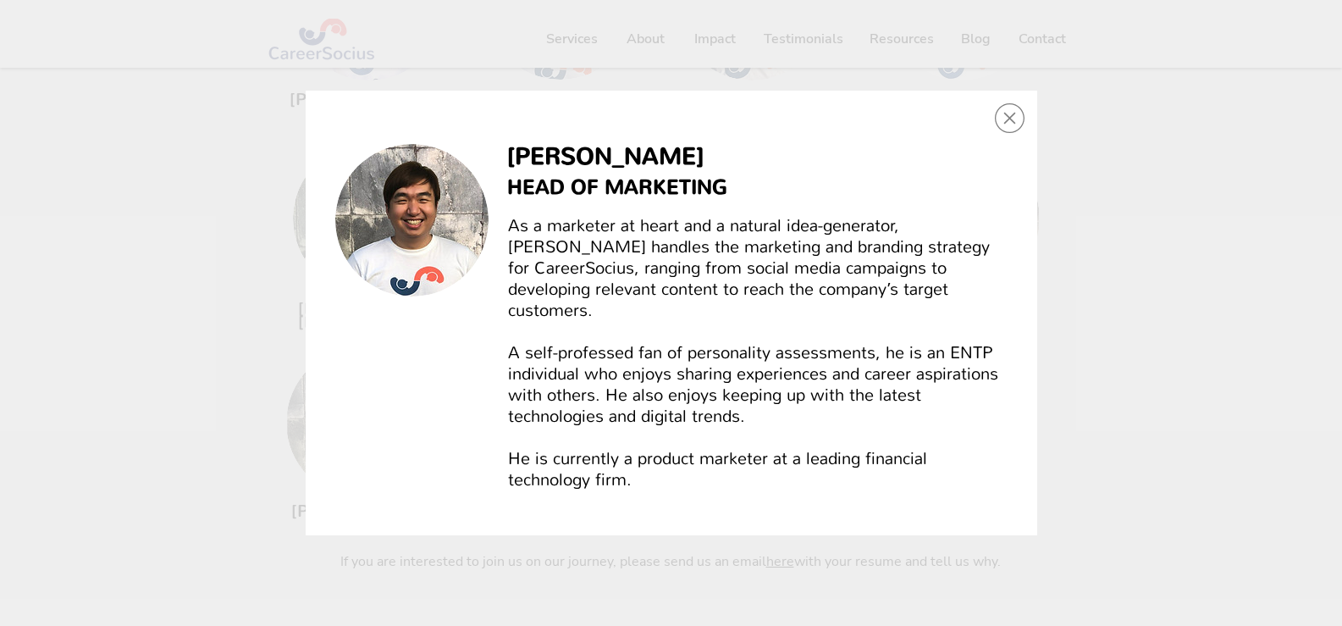
click at [1004, 131] on icon "Back to site" at bounding box center [1010, 118] width 30 height 30
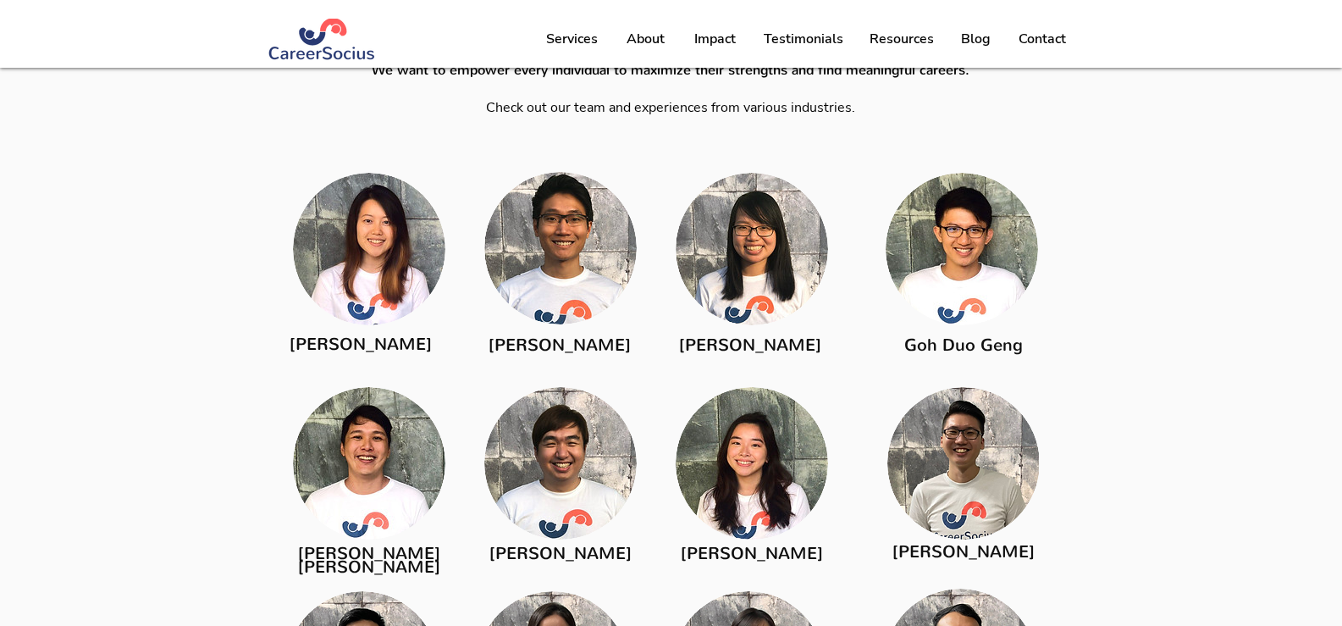
scroll to position [2283, 0]
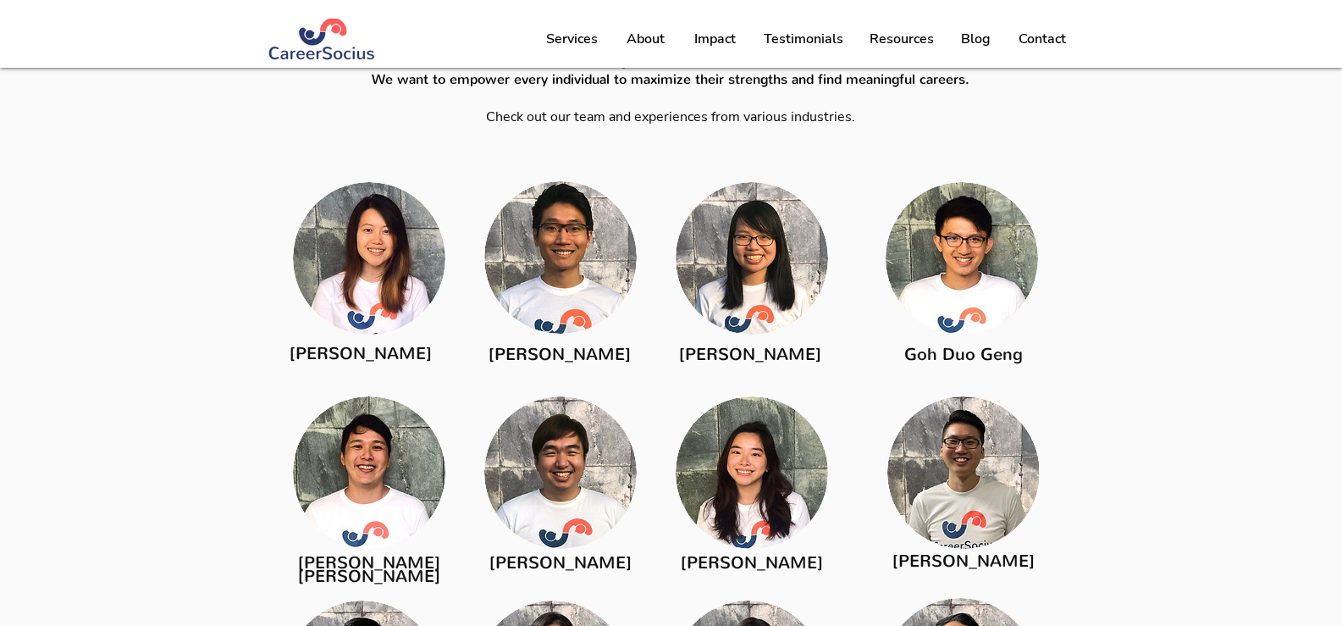
click at [770, 351] on span "[PERSON_NAME]" at bounding box center [750, 354] width 142 height 23
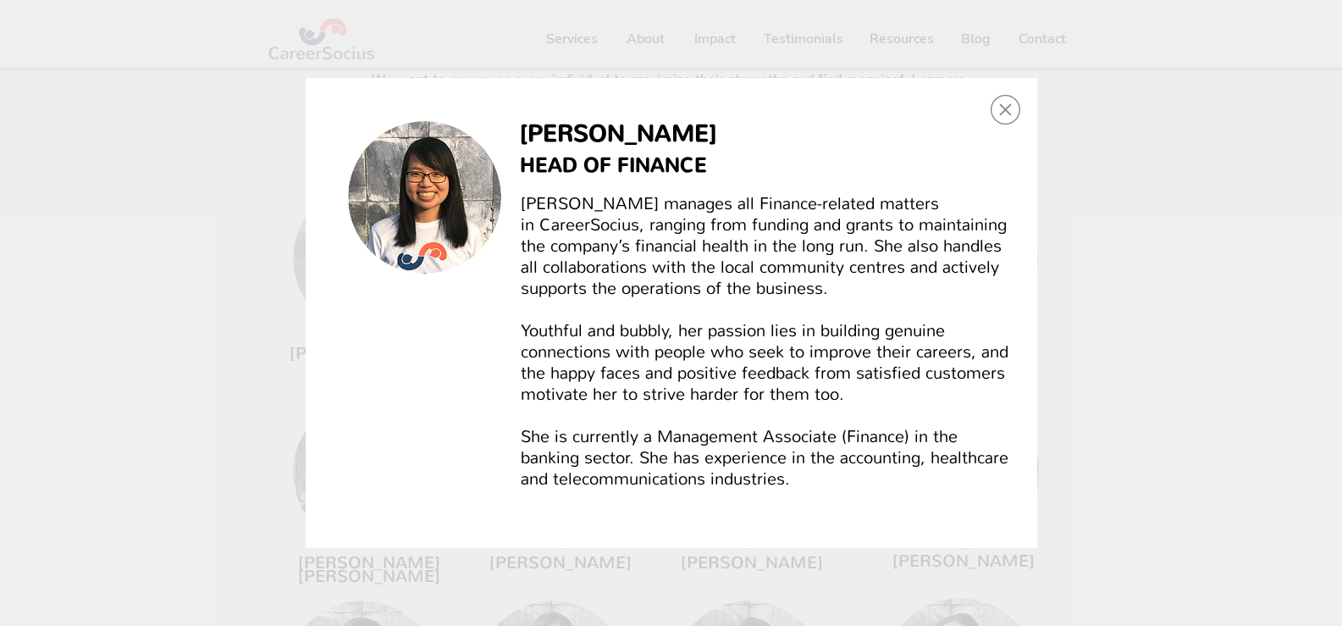
click at [1008, 99] on icon "Back to site" at bounding box center [1006, 110] width 30 height 30
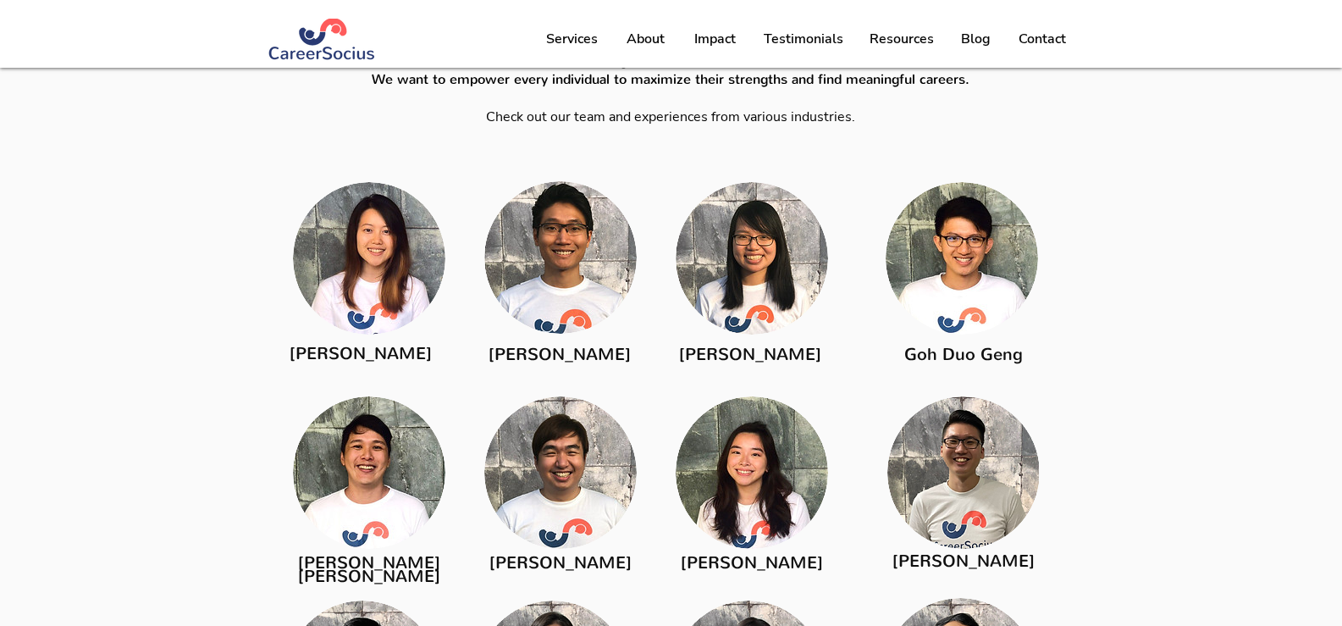
click at [945, 347] on link "Goh Duo Geng" at bounding box center [963, 354] width 119 height 23
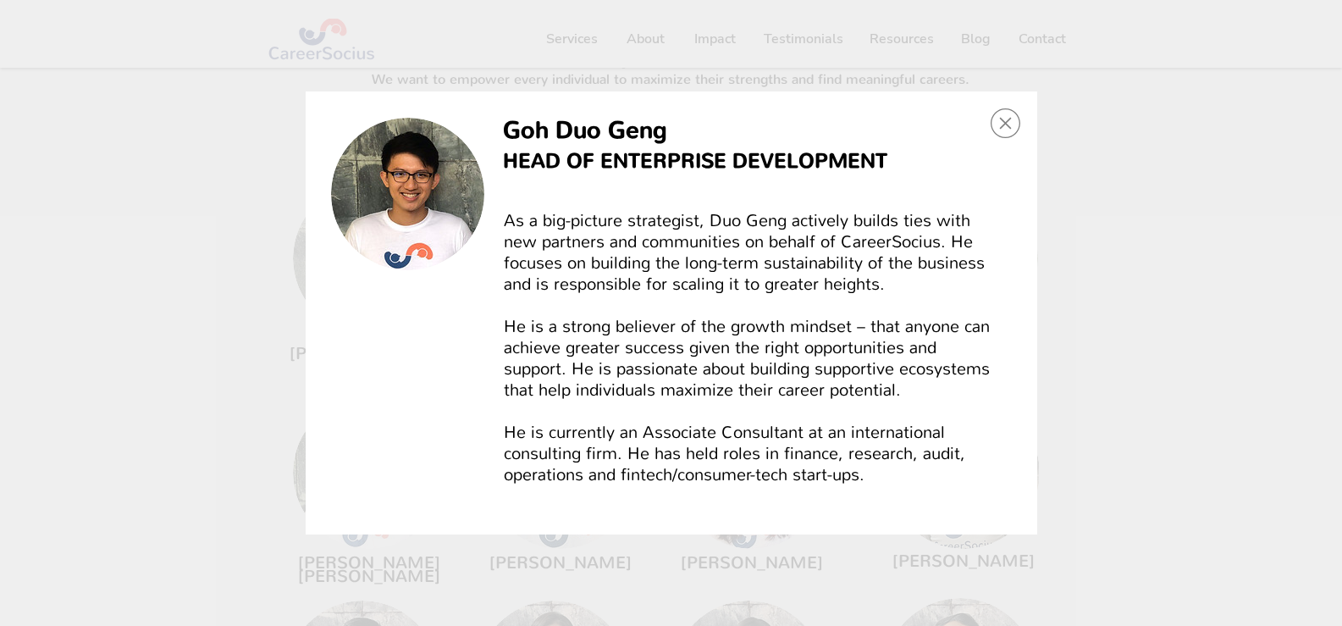
click at [581, 136] on span "Goh Duo Geng" at bounding box center [585, 129] width 164 height 31
copy div "Goh Duo Geng"
click at [1013, 119] on icon "Back to site" at bounding box center [1006, 123] width 30 height 30
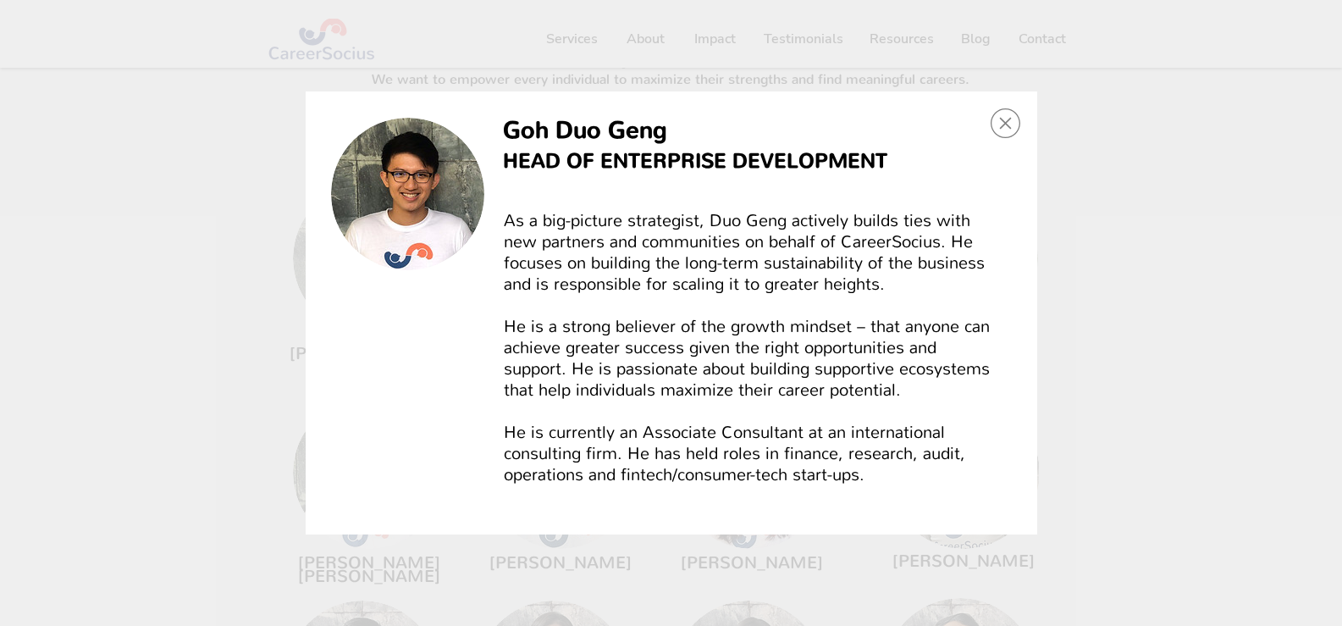
scroll to position [2283, 0]
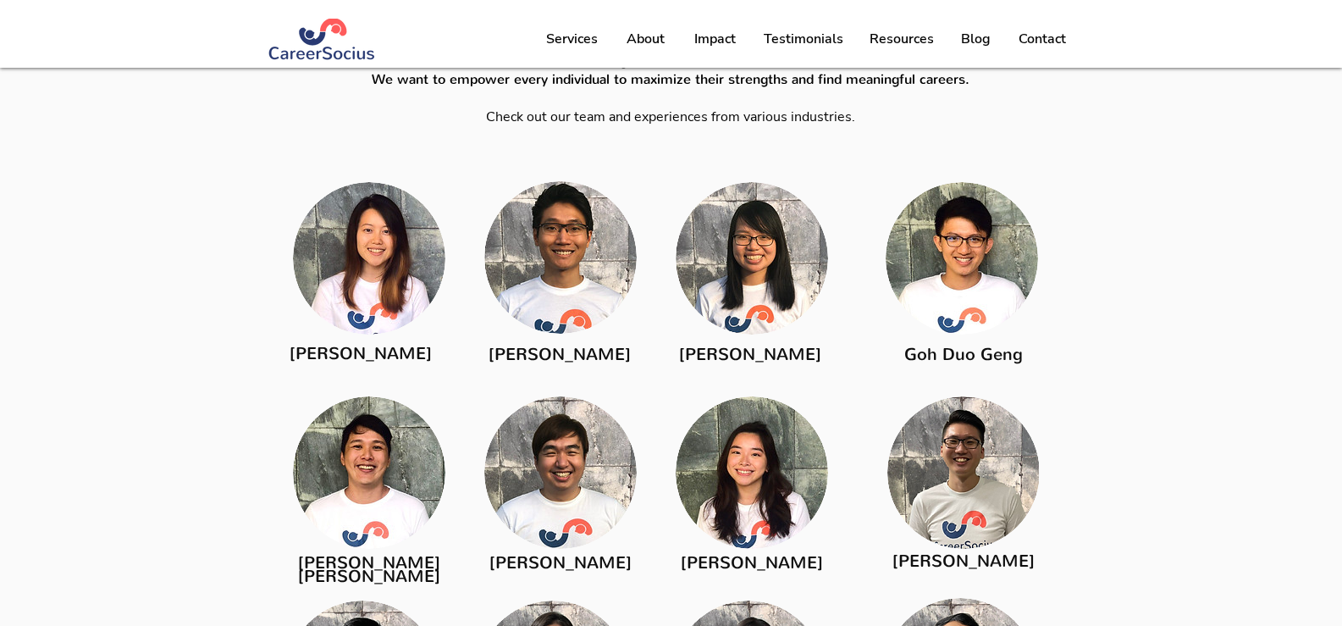
click at [930, 349] on link "Goh Duo Geng" at bounding box center [963, 354] width 119 height 23
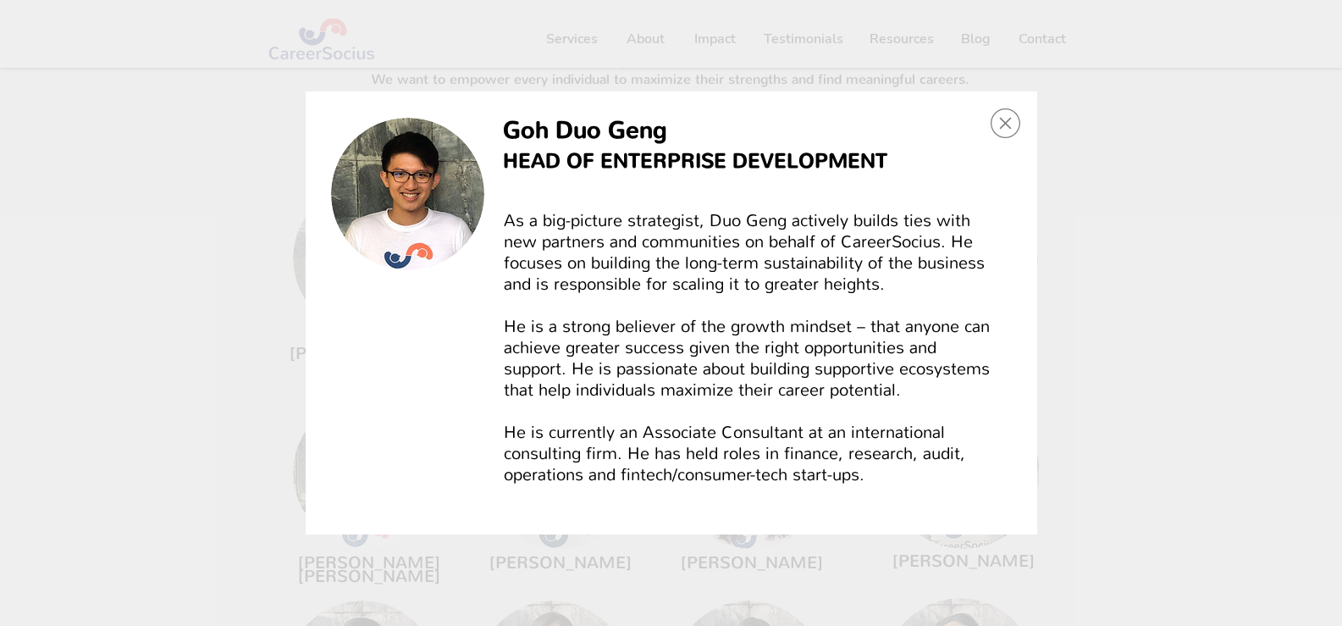
click at [648, 157] on span "HEAD OF ENTERPRISE DEVELOPMENT" at bounding box center [695, 160] width 384 height 27
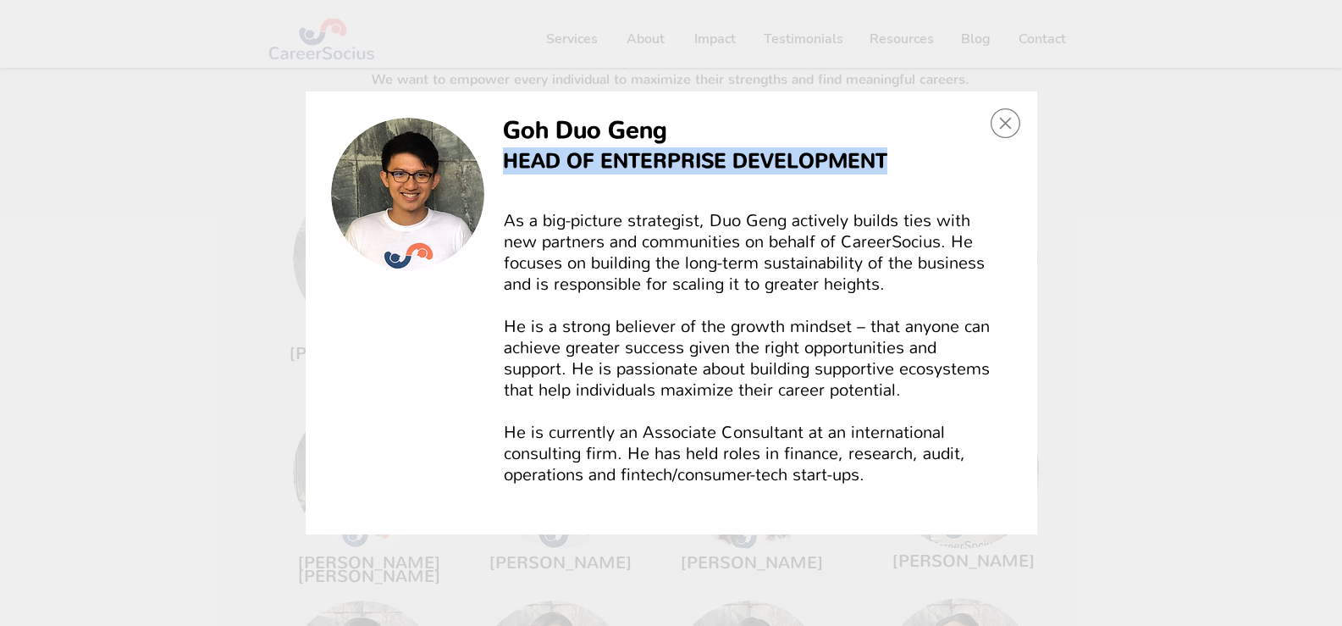
click at [648, 157] on span "HEAD OF ENTERPRISE DEVELOPMENT" at bounding box center [695, 160] width 384 height 27
copy span "HEAD OF ENTERPRISE DEVELOPMENT"
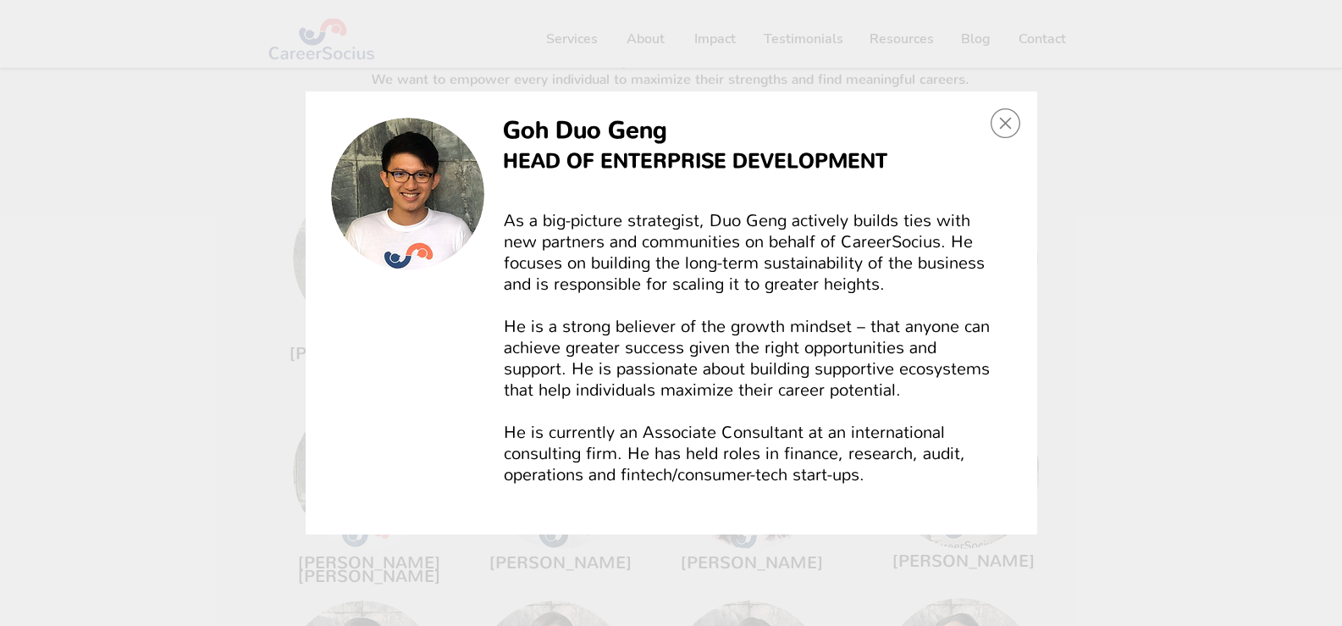
click at [997, 117] on icon "Back to site" at bounding box center [1006, 123] width 30 height 30
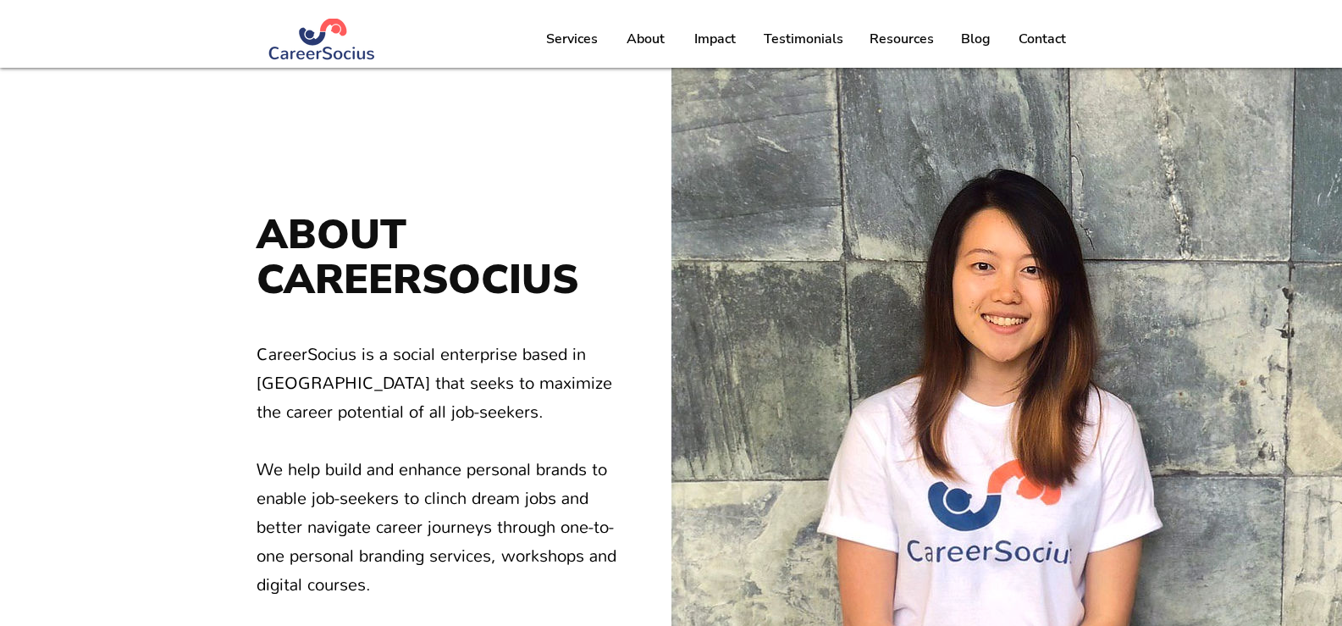
scroll to position [2283, 0]
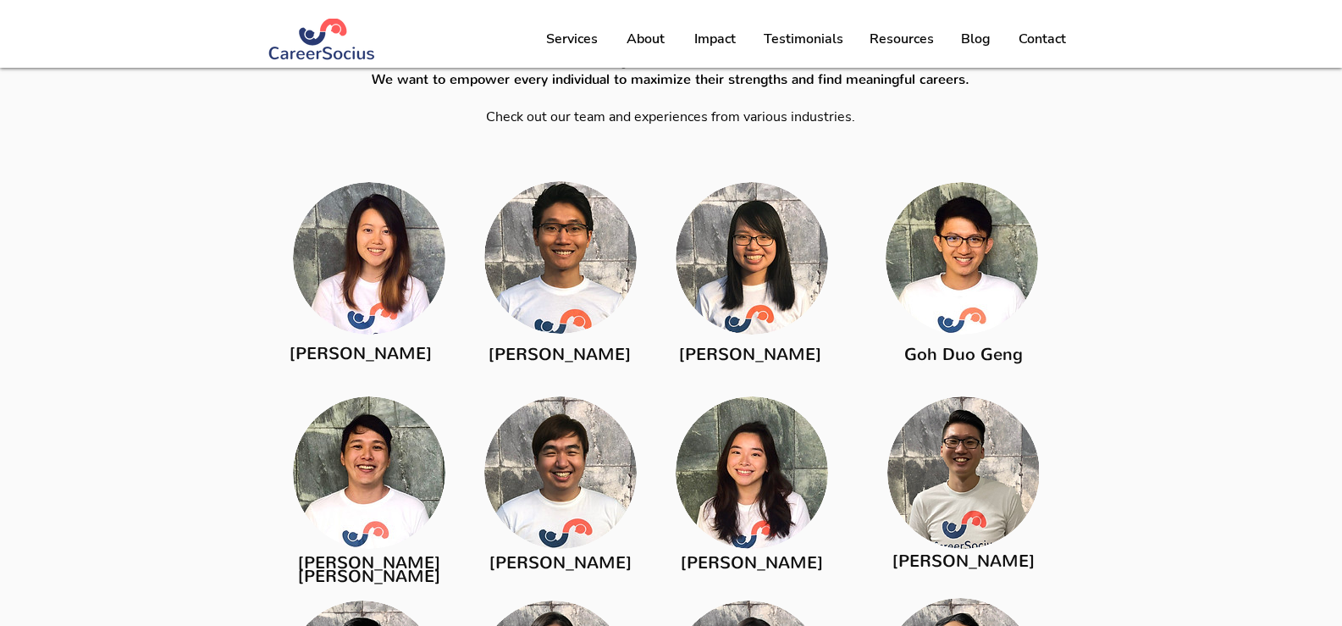
click at [742, 355] on span "[PERSON_NAME]" at bounding box center [750, 354] width 142 height 23
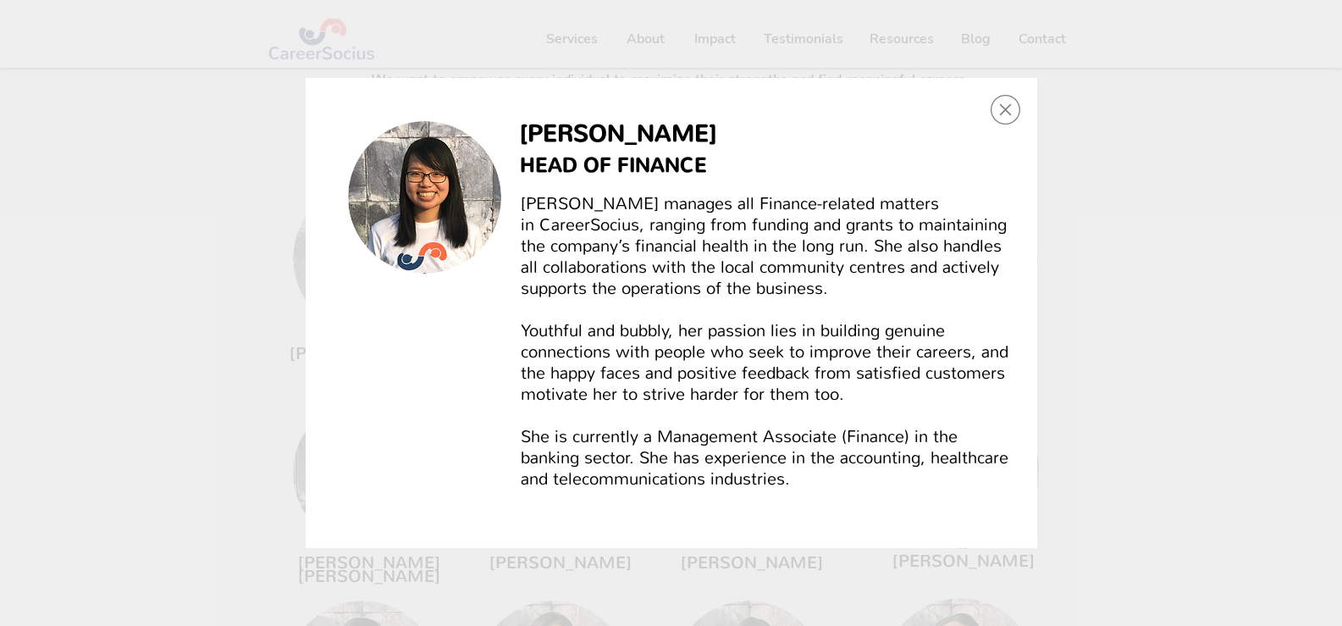
click at [1001, 112] on icon "Back to site" at bounding box center [1006, 110] width 30 height 30
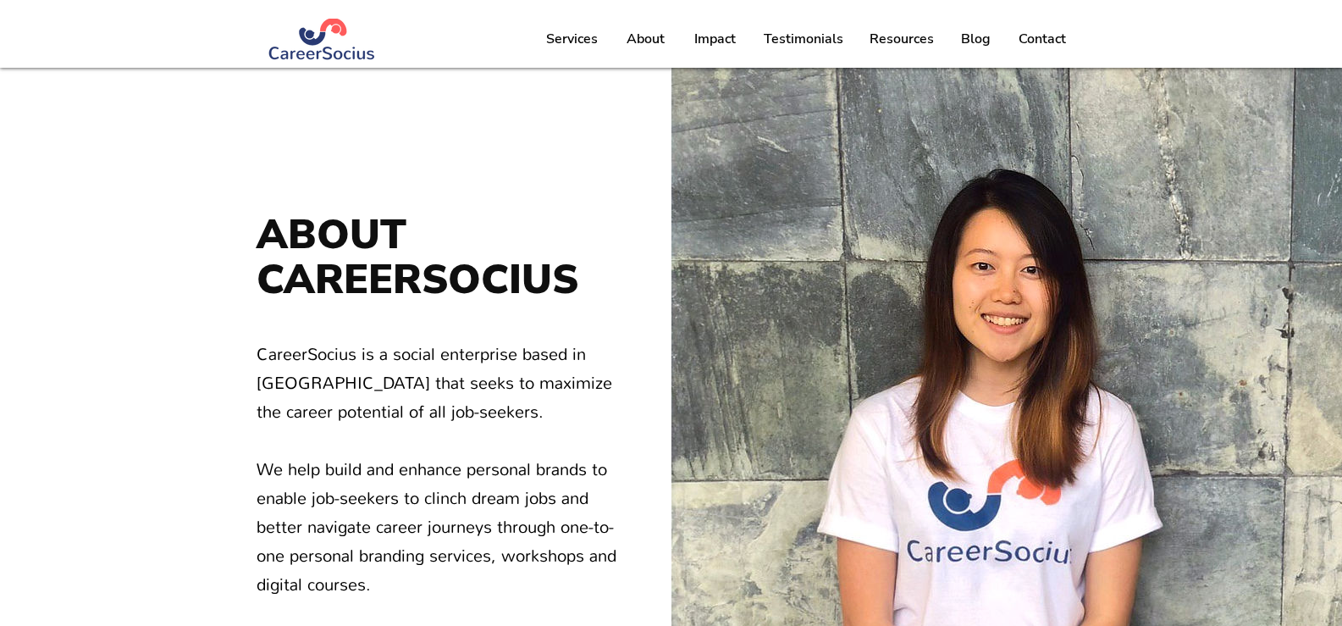
scroll to position [2283, 0]
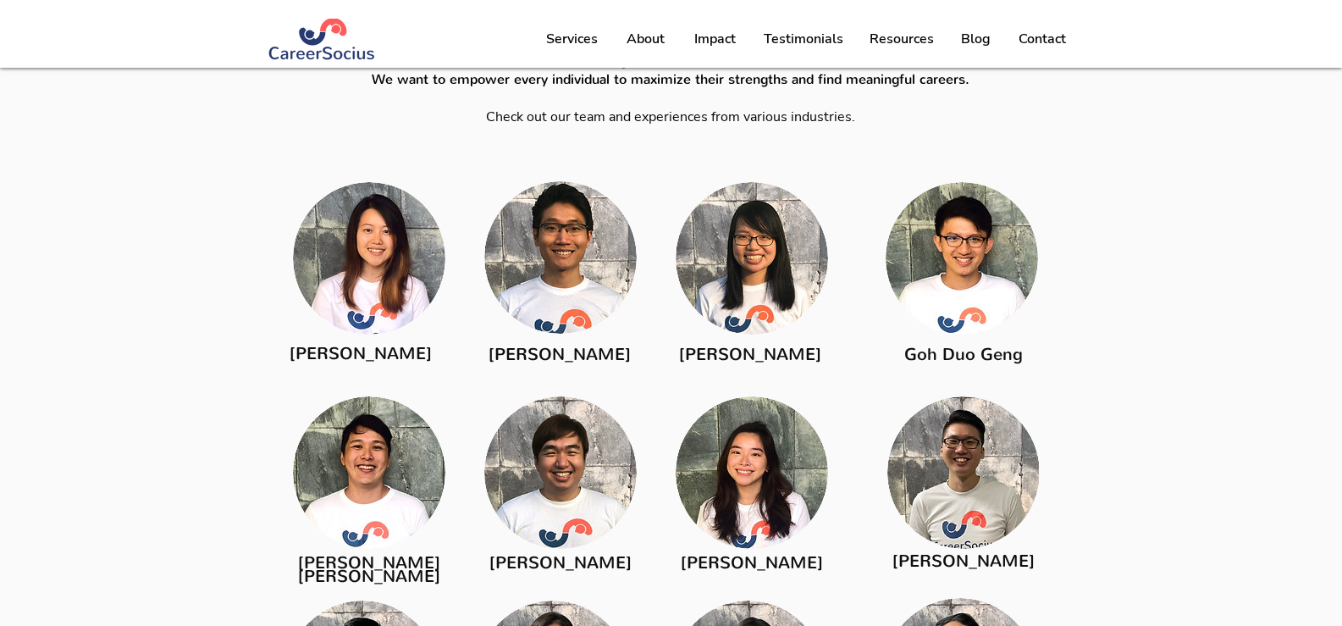
click at [570, 360] on span "[PERSON_NAME]" at bounding box center [560, 354] width 142 height 23
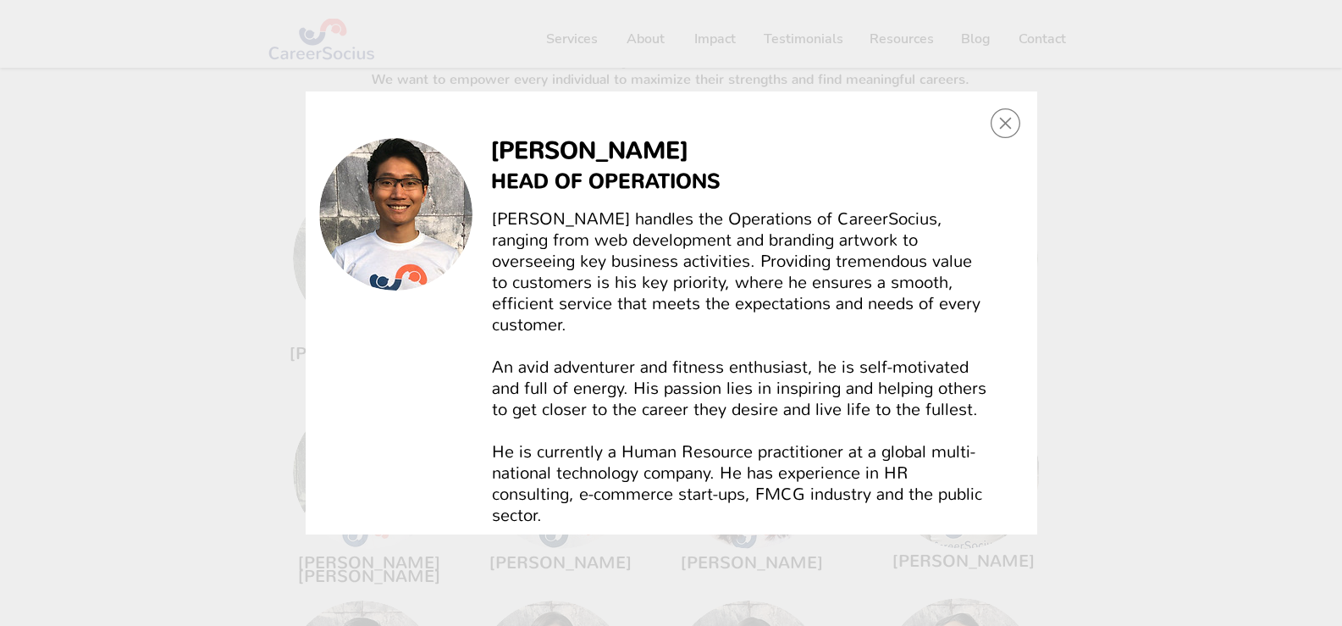
scroll to position [0, 0]
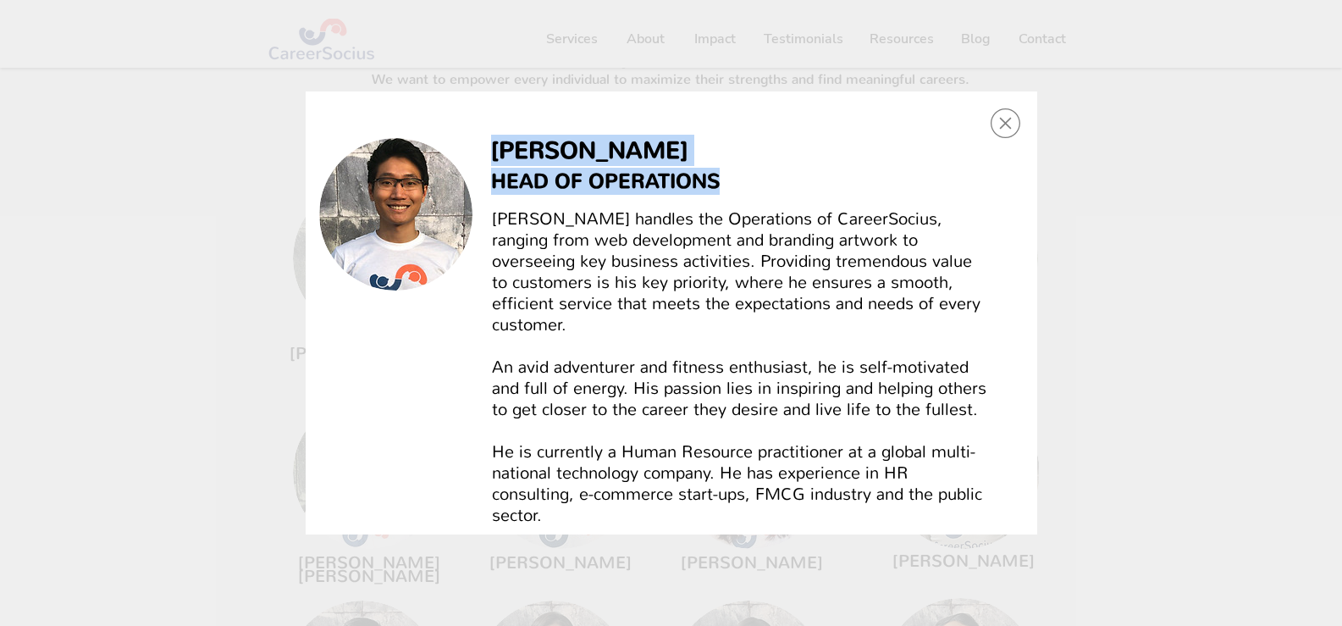
copy div "[PERSON_NAME] HEAD OF OPERATIONS"
drag, startPoint x: 492, startPoint y: 149, endPoint x: 719, endPoint y: 185, distance: 229.7
click at [572, 155] on span "[PERSON_NAME]" at bounding box center [589, 150] width 196 height 31
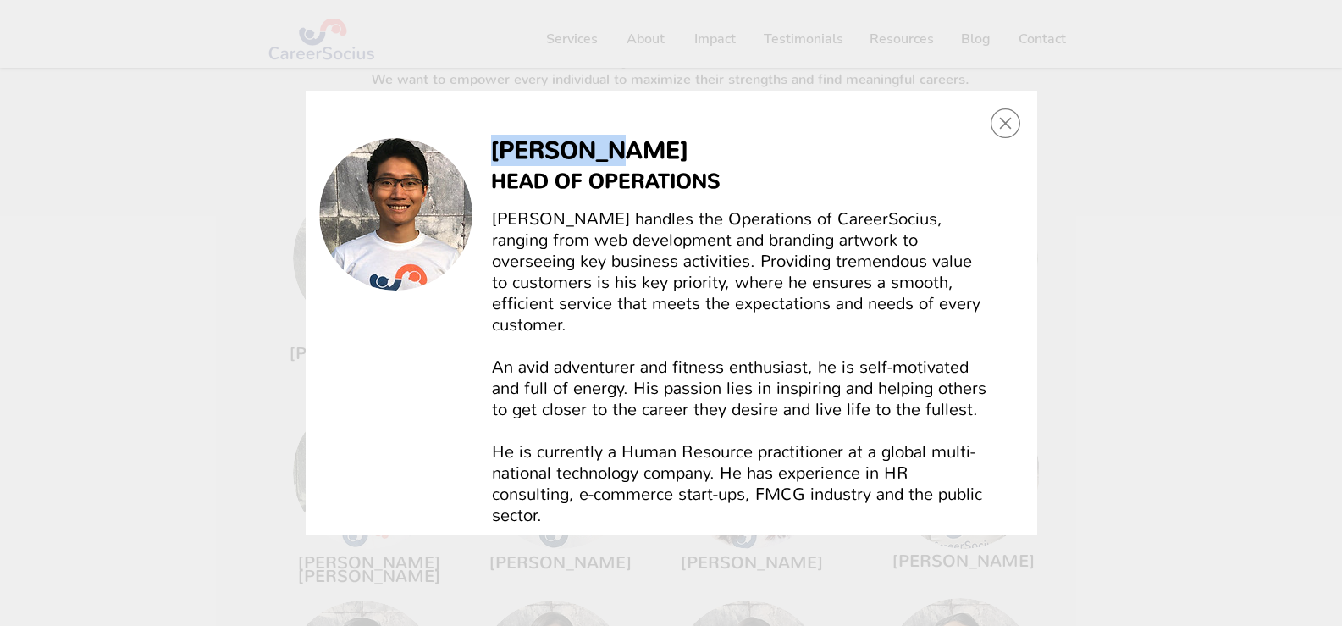
click at [572, 155] on span "[PERSON_NAME]" at bounding box center [589, 150] width 196 height 31
